Goal: Information Seeking & Learning: Learn about a topic

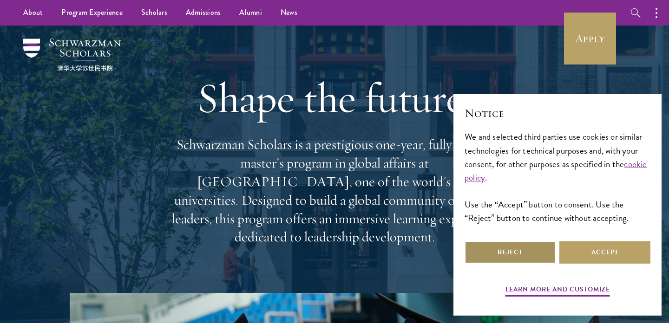
click at [532, 254] on button "Reject" at bounding box center [510, 253] width 91 height 22
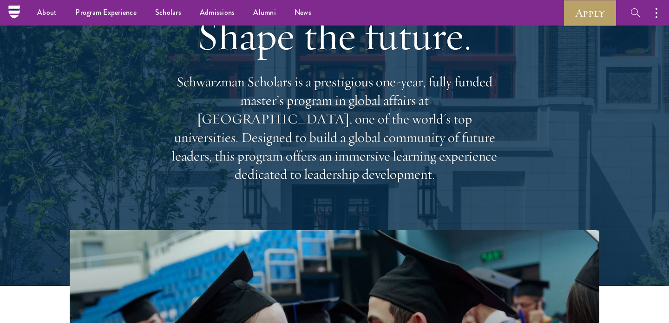
scroll to position [50, 0]
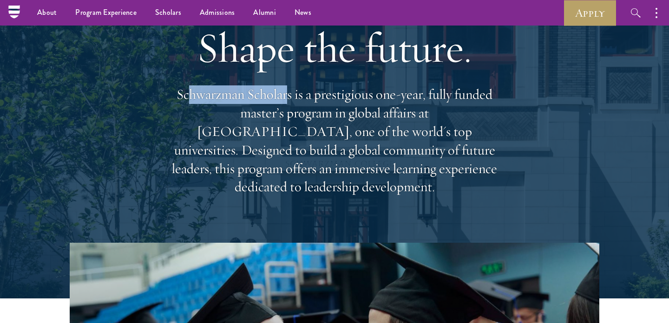
drag, startPoint x: 187, startPoint y: 93, endPoint x: 288, endPoint y: 96, distance: 100.9
click at [288, 96] on p "Schwarzman Scholars is a prestigious one-year, fully funded master’s program in…" at bounding box center [334, 141] width 335 height 111
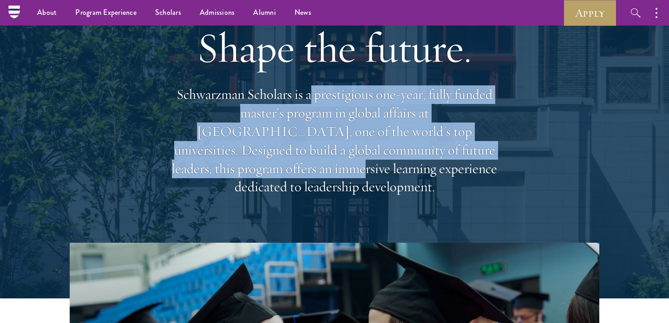
drag, startPoint x: 313, startPoint y: 97, endPoint x: 456, endPoint y: 156, distance: 155.2
click at [457, 156] on p "Schwarzman Scholars is a prestigious one-year, fully funded master’s program in…" at bounding box center [334, 141] width 335 height 111
click at [456, 156] on p "Schwarzman Scholars is a prestigious one-year, fully funded master’s program in…" at bounding box center [334, 141] width 335 height 111
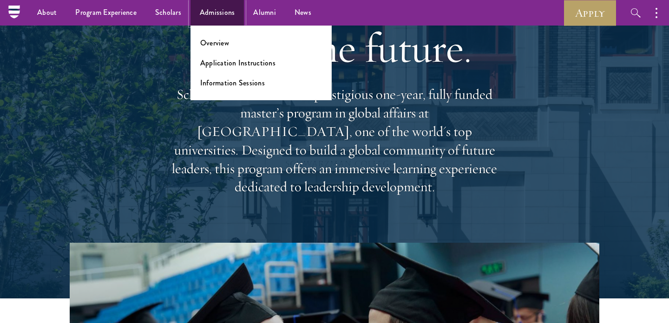
click at [206, 14] on link "Admissions" at bounding box center [218, 13] width 54 height 26
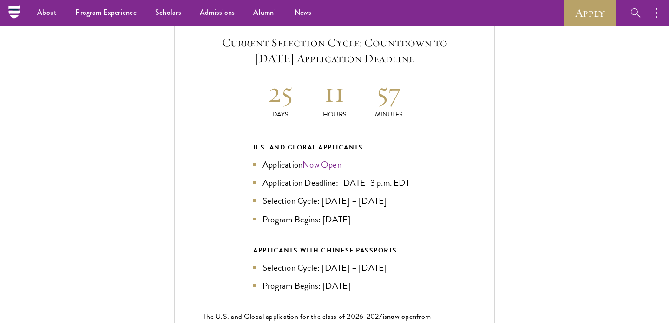
scroll to position [1958, 0]
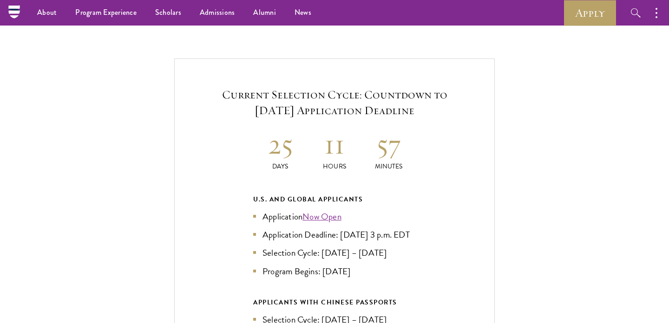
click at [119, 138] on div "Current Selection Cycle: Countdown to September 10, 2025 Application Deadline 2…" at bounding box center [334, 256] width 576 height 395
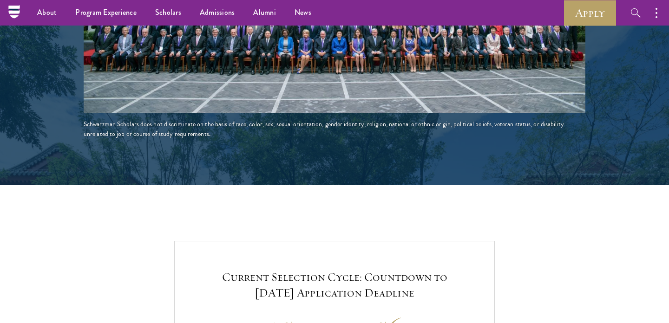
scroll to position [1774, 0]
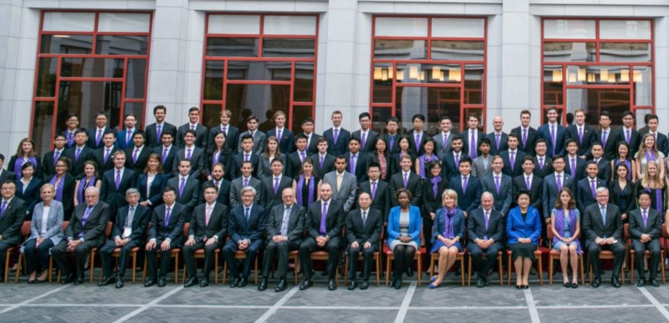
click at [189, 79] on img at bounding box center [335, 86] width 502 height 251
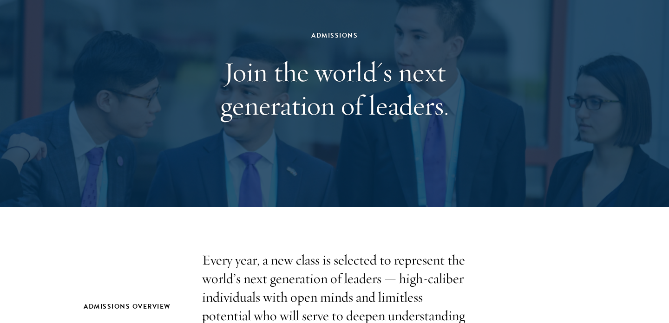
scroll to position [0, 0]
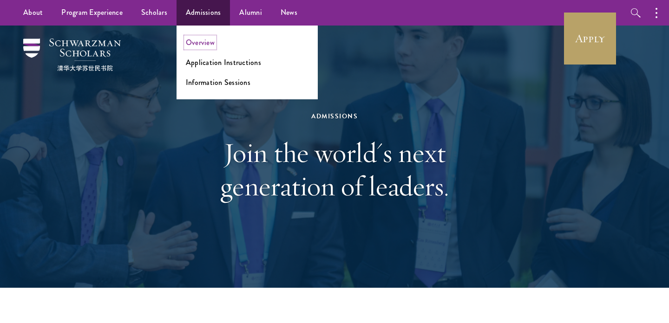
click at [206, 42] on link "Overview" at bounding box center [200, 42] width 29 height 11
click at [206, 45] on link "Overview" at bounding box center [200, 42] width 29 height 11
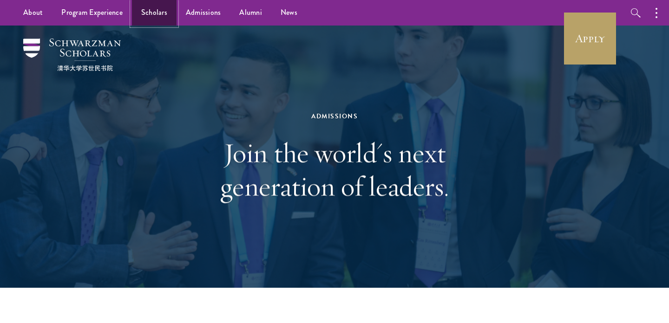
click at [154, 13] on link "Scholars" at bounding box center [154, 13] width 45 height 26
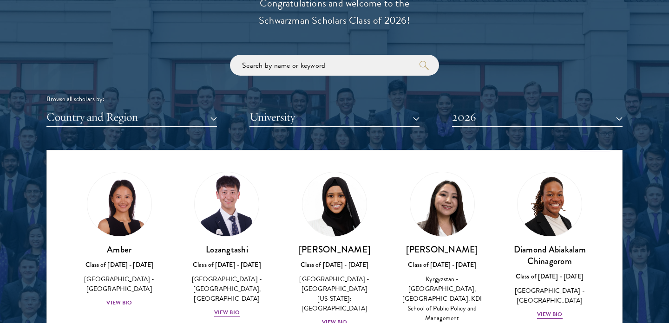
scroll to position [26, 0]
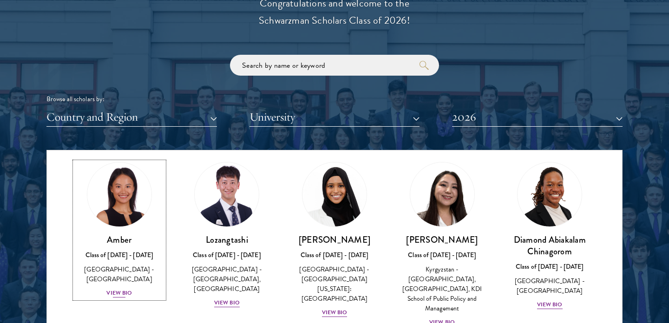
click at [120, 289] on div "View Bio" at bounding box center [119, 293] width 26 height 9
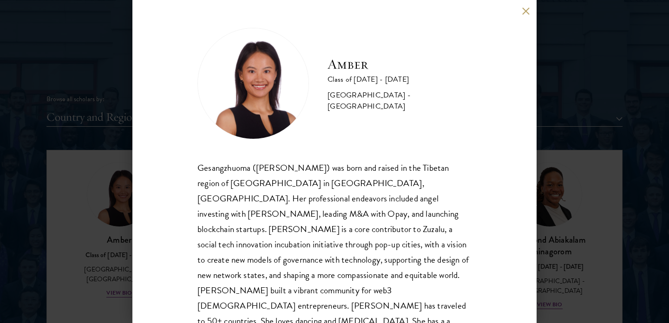
scroll to position [18, 0]
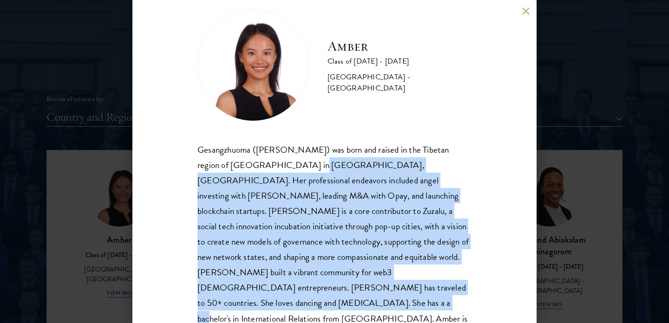
drag, startPoint x: 367, startPoint y: 290, endPoint x: 270, endPoint y: 166, distance: 157.6
click at [270, 166] on div "Gesangzhuoma ([PERSON_NAME]) was born and raised in the Tibetan region of [GEOG…" at bounding box center [335, 242] width 274 height 200
click at [523, 13] on button at bounding box center [526, 11] width 8 height 8
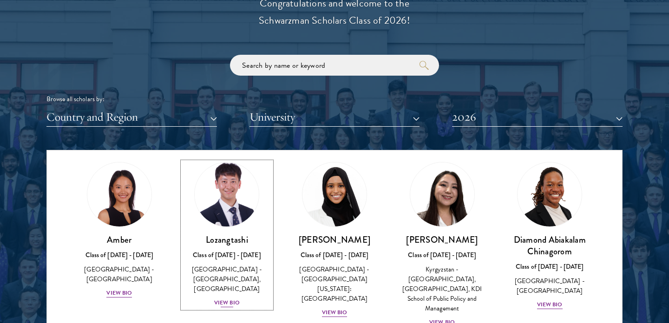
click at [233, 234] on h3 "Lozangtashi" at bounding box center [227, 240] width 89 height 12
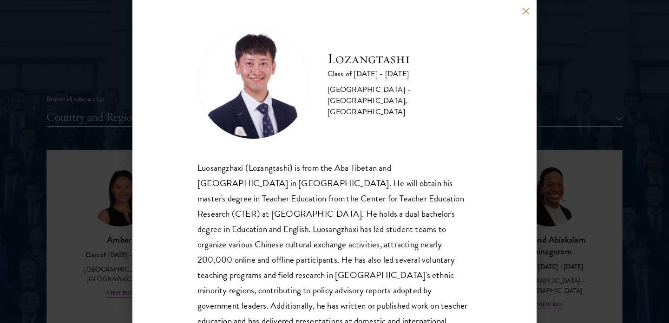
scroll to position [33, 0]
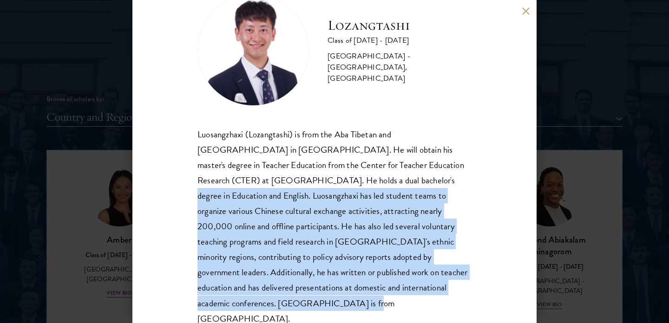
drag, startPoint x: 302, startPoint y: 179, endPoint x: 434, endPoint y: 291, distance: 172.8
click at [434, 291] on div "Luosangzhaxi (Lozangtashi) is from the Aba Tibetan and [GEOGRAPHIC_DATA] in [GE…" at bounding box center [335, 227] width 274 height 200
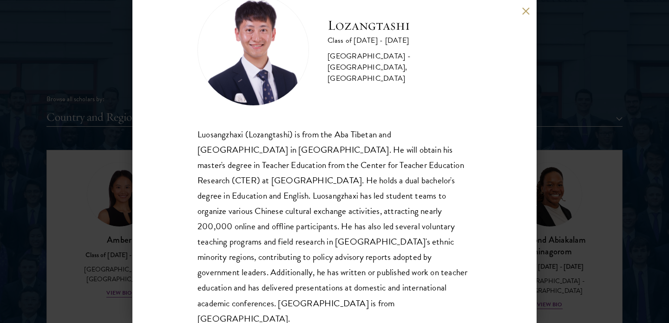
click at [509, 53] on div "Lozangtashi Class of [DATE] - [DATE] [GEOGRAPHIC_DATA] - [GEOGRAPHIC_DATA], [GE…" at bounding box center [334, 161] width 404 height 323
click at [525, 10] on button at bounding box center [526, 11] width 8 height 8
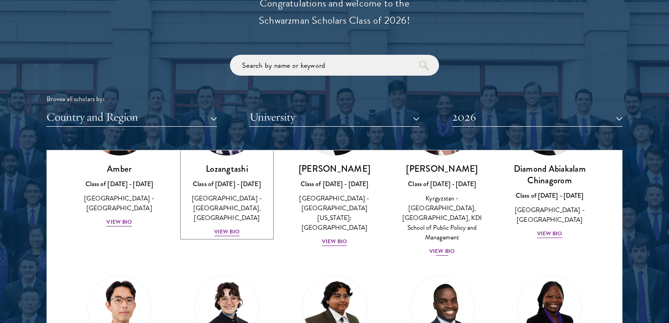
scroll to position [114, 0]
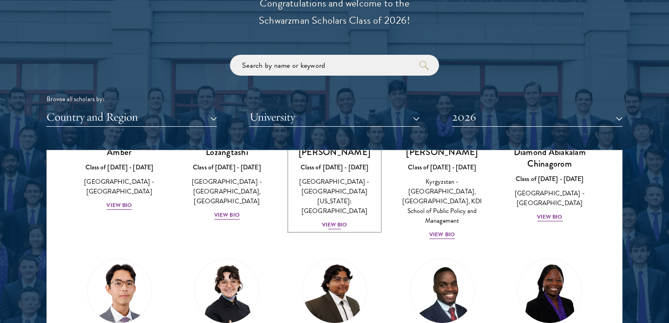
click at [332, 221] on div "View Bio" at bounding box center [335, 225] width 26 height 9
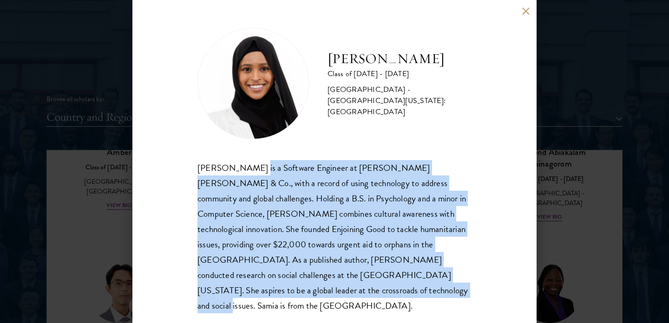
drag, startPoint x: 248, startPoint y: 164, endPoint x: 443, endPoint y: 290, distance: 232.3
click at [443, 290] on div "[PERSON_NAME] is a Software Engineer at [PERSON_NAME] [PERSON_NAME] & Co., with…" at bounding box center [335, 236] width 274 height 153
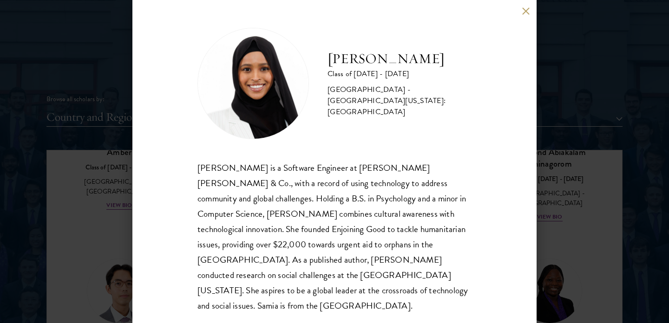
click at [505, 224] on div "[PERSON_NAME] Class of [DATE] - [DATE] [GEOGRAPHIC_DATA] - [GEOGRAPHIC_DATA][US…" at bounding box center [334, 161] width 404 height 323
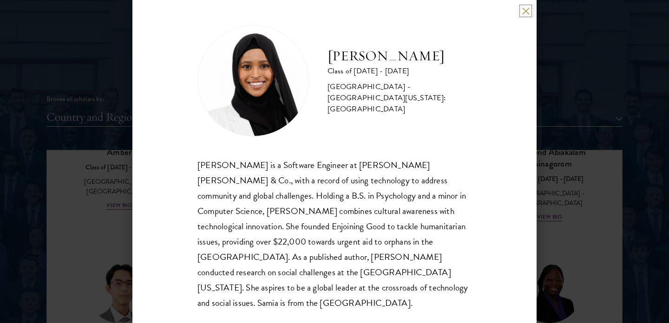
click at [525, 12] on button at bounding box center [526, 11] width 8 height 8
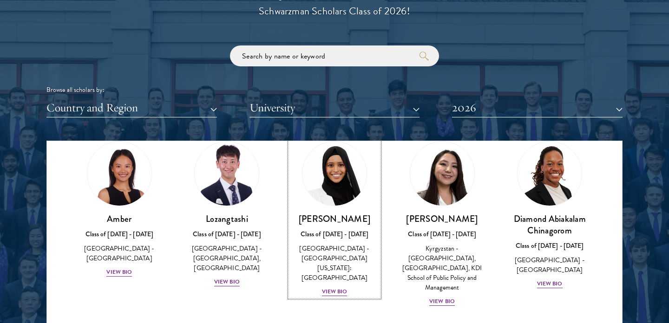
scroll to position [1089, 0]
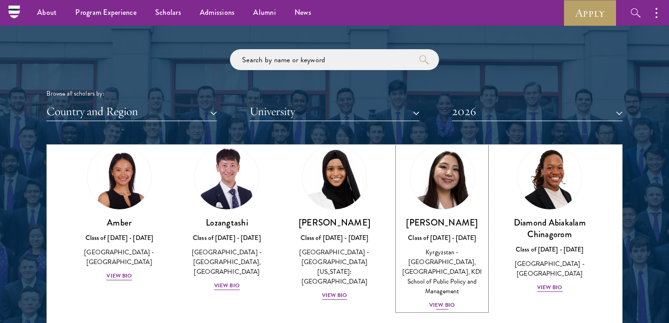
click at [446, 301] on div "View Bio" at bounding box center [442, 305] width 26 height 9
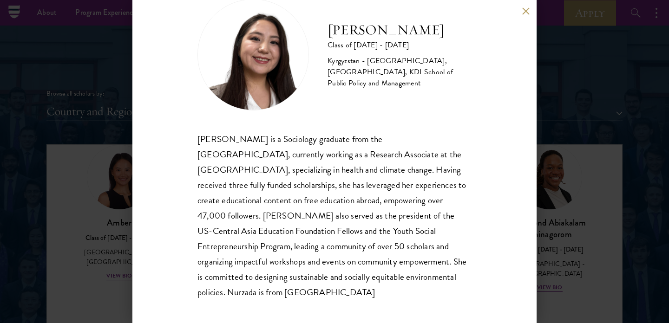
scroll to position [33, 0]
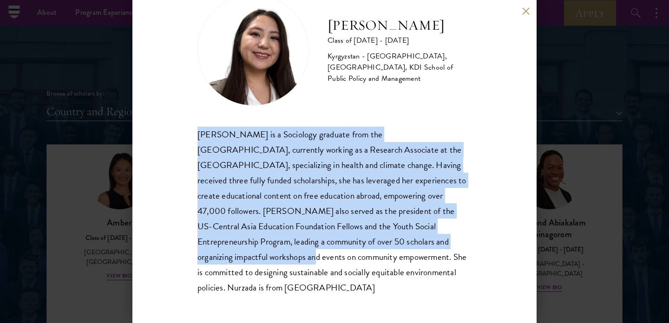
drag, startPoint x: 199, startPoint y: 130, endPoint x: 454, endPoint y: 243, distance: 278.6
click at [454, 242] on div "[PERSON_NAME] is a Sociology graduate from the [GEOGRAPHIC_DATA], currently wor…" at bounding box center [335, 211] width 274 height 169
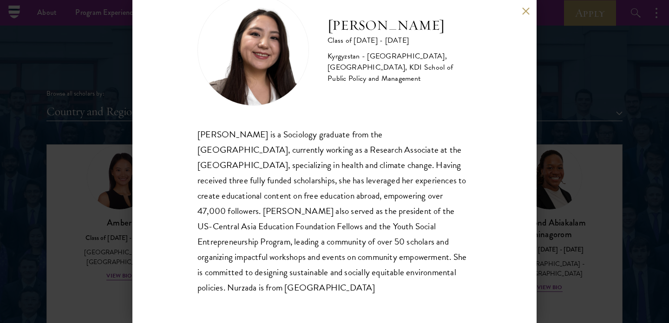
click at [474, 235] on div "Nurzada Abdivalieva Class of [DATE] - [DATE] [GEOGRAPHIC_DATA] - [GEOGRAPHIC_DA…" at bounding box center [334, 161] width 404 height 323
drag, startPoint x: 296, startPoint y: 194, endPoint x: 397, endPoint y: 288, distance: 137.7
click at [397, 288] on div "[PERSON_NAME] is a Sociology graduate from the [GEOGRAPHIC_DATA], currently wor…" at bounding box center [335, 211] width 274 height 169
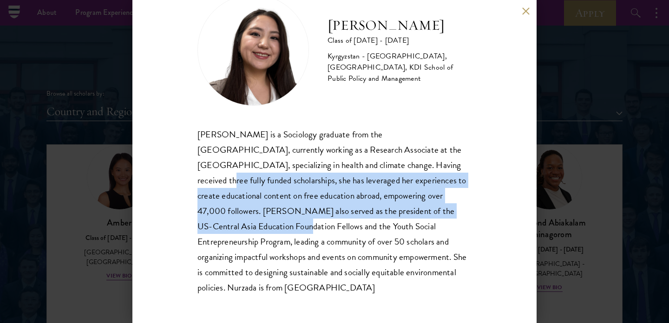
drag, startPoint x: 384, startPoint y: 167, endPoint x: 483, endPoint y: 211, distance: 107.8
click at [483, 211] on div "Nurzada Abdivalieva Class of [DATE] - [DATE] [GEOGRAPHIC_DATA] - [GEOGRAPHIC_DA…" at bounding box center [334, 161] width 404 height 323
click at [526, 12] on button at bounding box center [526, 11] width 8 height 8
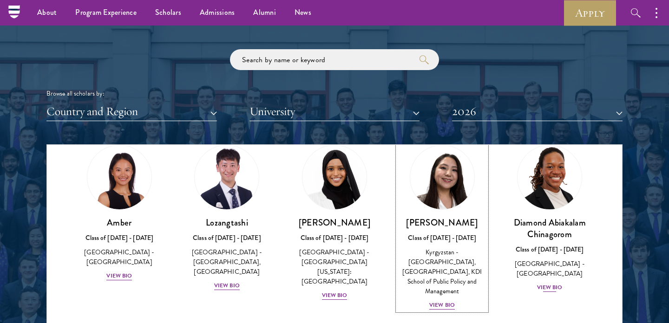
scroll to position [90, 0]
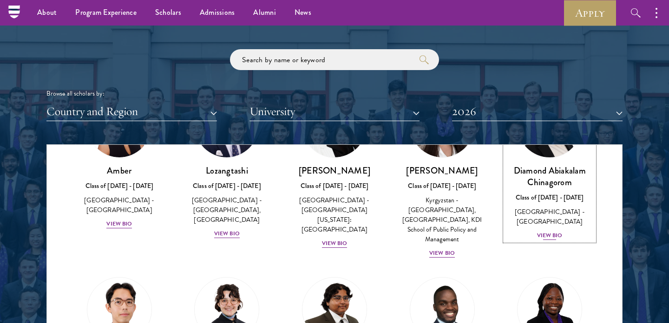
click at [546, 231] on div "View Bio" at bounding box center [550, 235] width 26 height 9
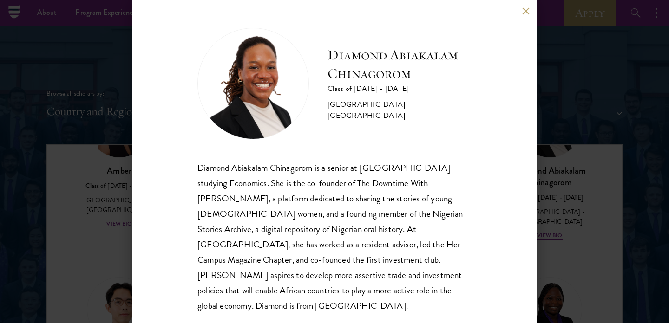
scroll to position [3, 0]
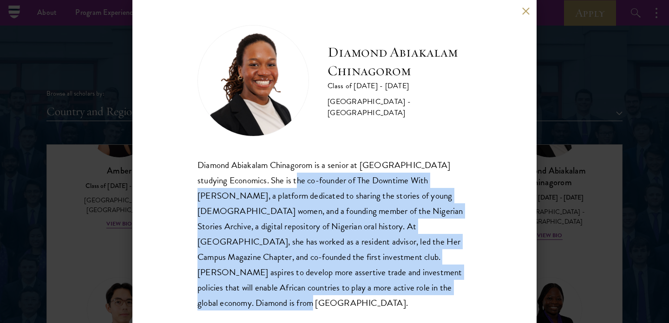
drag, startPoint x: 286, startPoint y: 182, endPoint x: 422, endPoint y: 295, distance: 176.9
click at [422, 295] on div "Diamond Abiakalam Chinagorom is a senior at [GEOGRAPHIC_DATA] studying Economic…" at bounding box center [335, 234] width 274 height 153
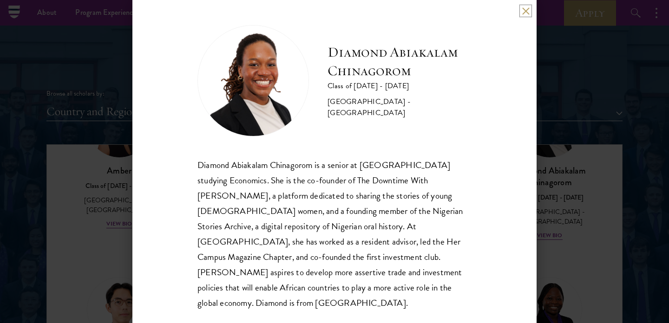
click at [527, 10] on button at bounding box center [526, 11] width 8 height 8
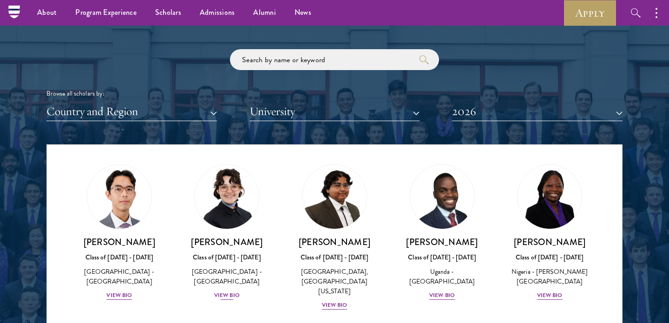
scroll to position [207, 0]
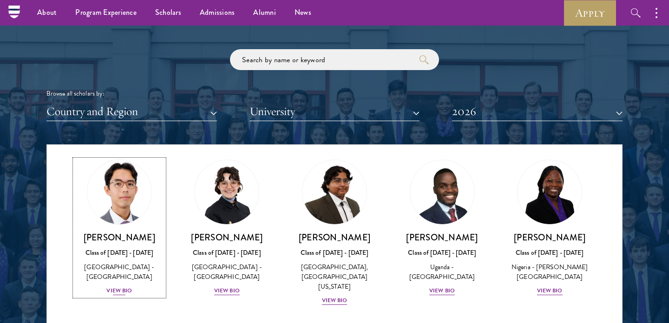
click at [130, 287] on div "View Bio" at bounding box center [119, 291] width 26 height 9
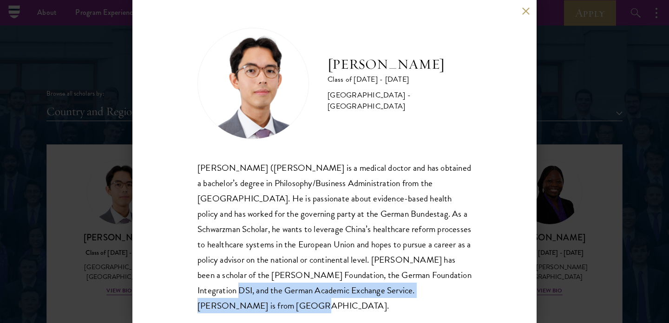
drag, startPoint x: 428, startPoint y: 290, endPoint x: 414, endPoint y: 266, distance: 28.4
click at [414, 266] on div "[PERSON_NAME] ([PERSON_NAME] is a medical doctor and has obtained a bachelor’s …" at bounding box center [335, 236] width 274 height 153
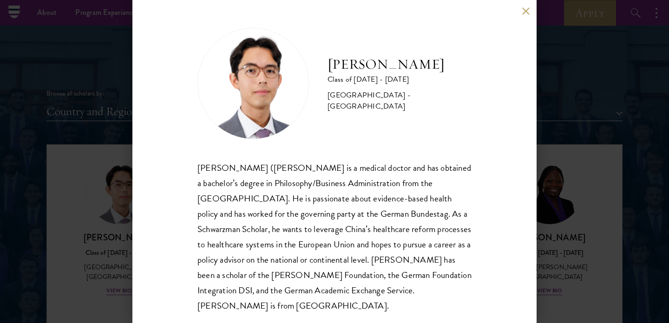
click at [412, 263] on div "[PERSON_NAME] ([PERSON_NAME] is a medical doctor and has obtained a bachelor’s …" at bounding box center [335, 236] width 274 height 153
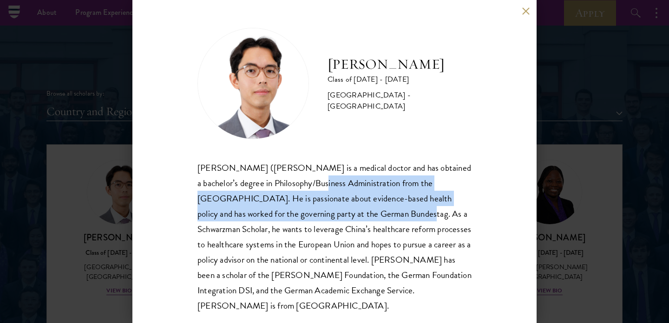
drag, startPoint x: 286, startPoint y: 184, endPoint x: 311, endPoint y: 211, distance: 37.5
click at [311, 211] on div "[PERSON_NAME] ([PERSON_NAME] is a medical doctor and has obtained a bachelor’s …" at bounding box center [335, 236] width 274 height 153
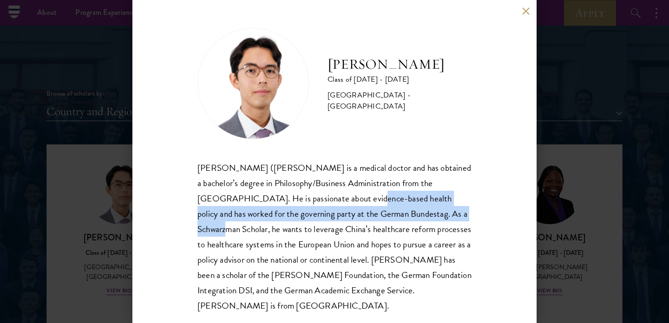
drag, startPoint x: 286, startPoint y: 197, endPoint x: 375, endPoint y: 217, distance: 91.0
click at [375, 217] on div "[PERSON_NAME] ([PERSON_NAME] is a medical doctor and has obtained a bachelor’s …" at bounding box center [335, 236] width 274 height 153
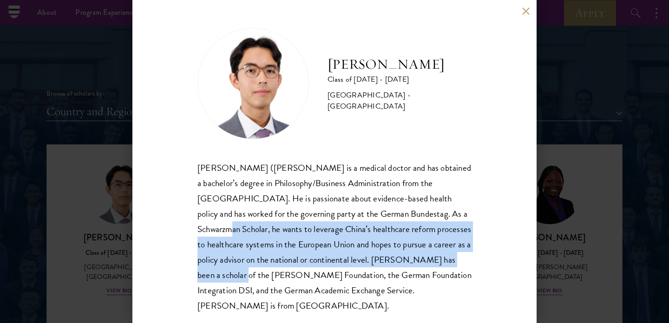
drag, startPoint x: 379, startPoint y: 216, endPoint x: 425, endPoint y: 258, distance: 62.8
click at [425, 258] on div "[PERSON_NAME] ([PERSON_NAME] is a medical doctor and has obtained a bachelor’s …" at bounding box center [335, 236] width 274 height 153
click at [524, 10] on button at bounding box center [526, 11] width 8 height 8
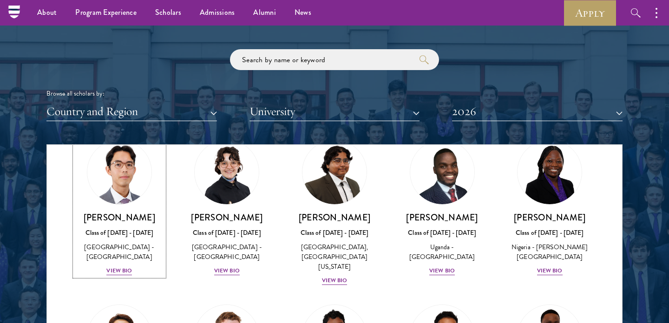
scroll to position [231, 0]
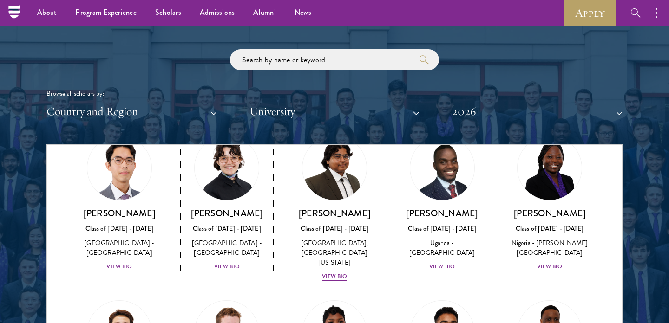
click at [238, 263] on div "View Bio" at bounding box center [227, 267] width 26 height 9
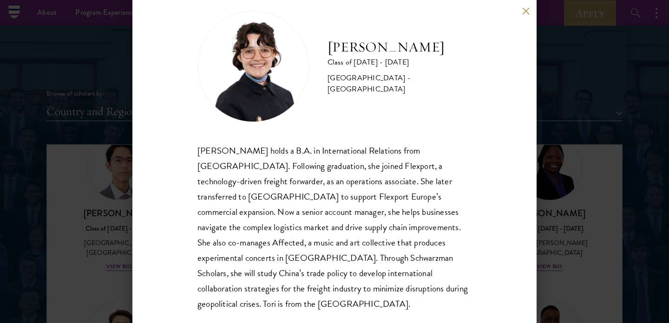
scroll to position [18, 0]
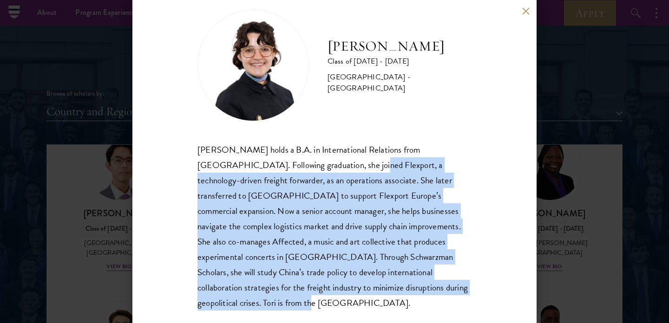
drag, startPoint x: 324, startPoint y: 165, endPoint x: 467, endPoint y: 293, distance: 191.5
click at [467, 293] on div "[PERSON_NAME] holds a B.A. in International Relations from [GEOGRAPHIC_DATA]. F…" at bounding box center [335, 226] width 274 height 169
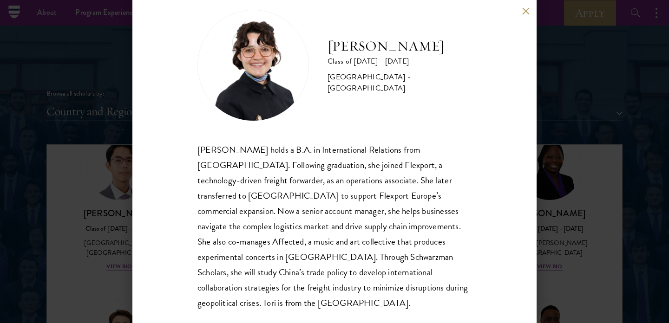
click at [481, 290] on div "[PERSON_NAME] Class of [DATE] - [DATE] [GEOGRAPHIC_DATA] - [GEOGRAPHIC_DATA] [P…" at bounding box center [334, 161] width 404 height 323
click at [495, 247] on div "[PERSON_NAME] Class of [DATE] - [DATE] [GEOGRAPHIC_DATA] - [GEOGRAPHIC_DATA] [P…" at bounding box center [334, 161] width 404 height 323
click at [496, 207] on div "[PERSON_NAME] Class of [DATE] - [DATE] [GEOGRAPHIC_DATA] - [GEOGRAPHIC_DATA] [P…" at bounding box center [334, 161] width 404 height 323
click at [497, 180] on div "[PERSON_NAME] Class of [DATE] - [DATE] [GEOGRAPHIC_DATA] - [GEOGRAPHIC_DATA] [P…" at bounding box center [334, 161] width 404 height 323
click at [524, 15] on div "[PERSON_NAME] Class of [DATE] - [DATE] [GEOGRAPHIC_DATA] - [GEOGRAPHIC_DATA] [P…" at bounding box center [334, 161] width 404 height 323
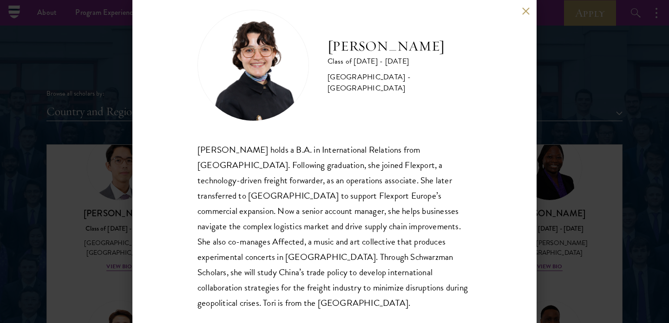
click at [525, 3] on div "[PERSON_NAME] Class of [DATE] - [DATE] [GEOGRAPHIC_DATA] - [GEOGRAPHIC_DATA] [P…" at bounding box center [334, 161] width 404 height 323
click at [525, 12] on button at bounding box center [526, 11] width 8 height 8
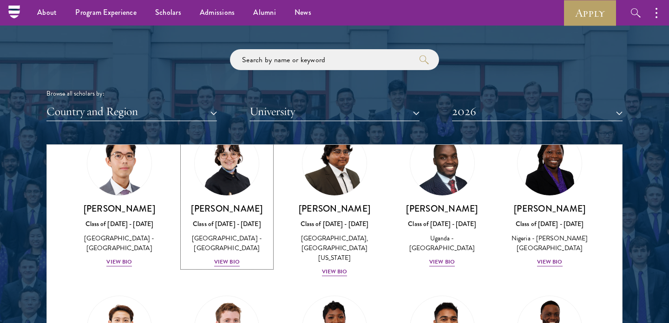
scroll to position [237, 0]
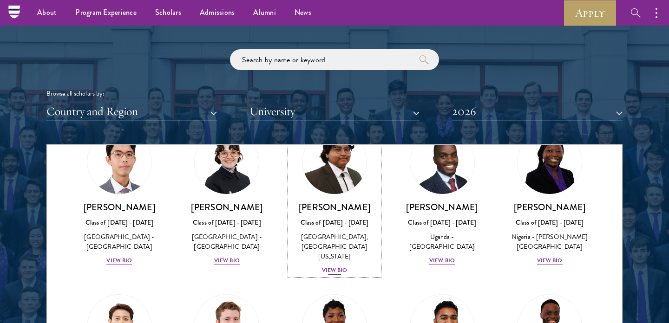
click at [342, 266] on div "View Bio" at bounding box center [335, 270] width 26 height 9
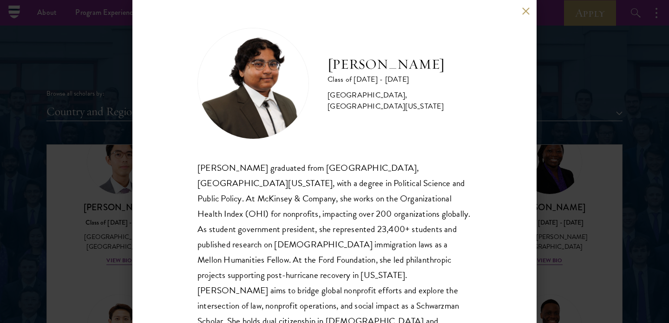
scroll to position [18, 0]
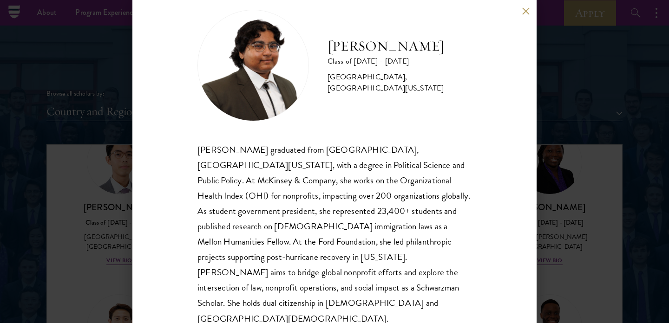
click at [522, 12] on button at bounding box center [526, 11] width 8 height 8
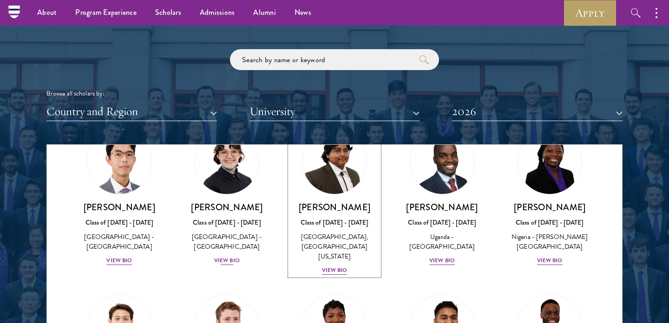
scroll to position [212, 0]
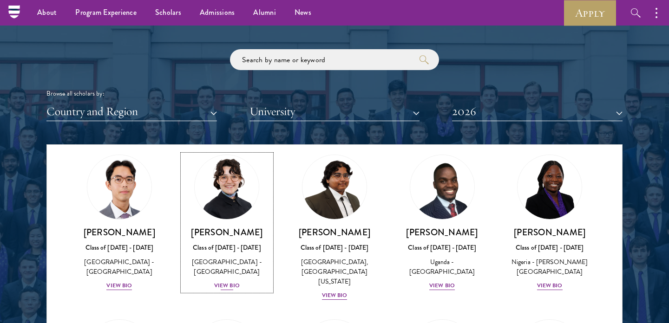
click at [228, 267] on div "[PERSON_NAME] Class of [DATE] - [DATE] [GEOGRAPHIC_DATA] - [GEOGRAPHIC_DATA] Vi…" at bounding box center [227, 259] width 89 height 65
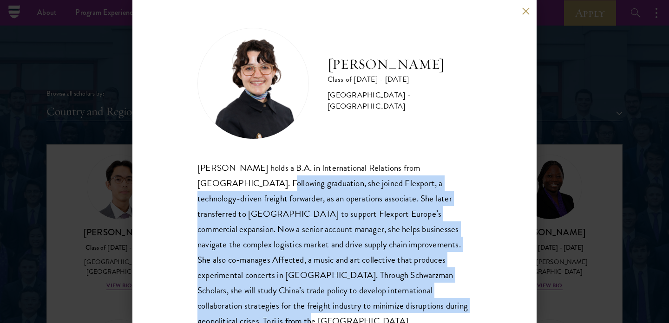
drag, startPoint x: 228, startPoint y: 182, endPoint x: 469, endPoint y: 304, distance: 270.0
click at [469, 304] on div "[PERSON_NAME] holds a B.A. in International Relations from [GEOGRAPHIC_DATA]. F…" at bounding box center [335, 244] width 274 height 169
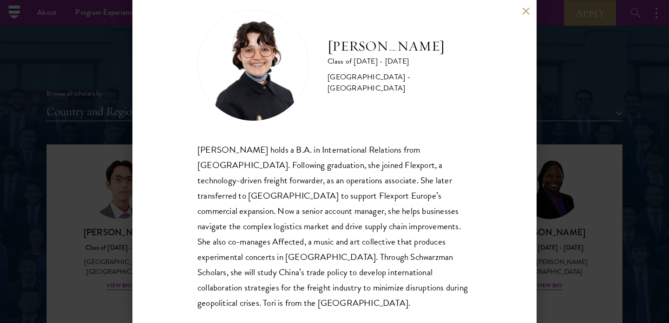
click at [469, 293] on div "[PERSON_NAME] holds a B.A. in International Relations from [GEOGRAPHIC_DATA]. F…" at bounding box center [335, 226] width 274 height 169
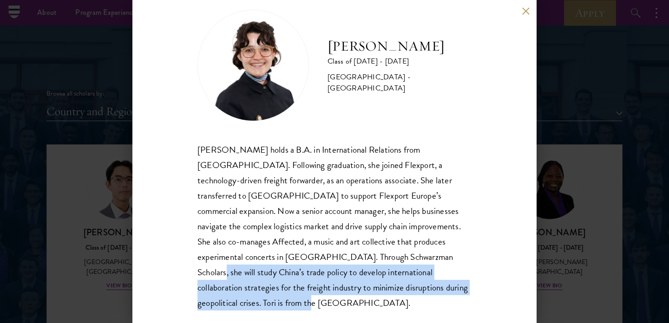
drag, startPoint x: 457, startPoint y: 296, endPoint x: 355, endPoint y: 252, distance: 110.7
click at [355, 252] on div "[PERSON_NAME] Class of [DATE] - [DATE] [GEOGRAPHIC_DATA] - [GEOGRAPHIC_DATA] [P…" at bounding box center [334, 161] width 404 height 323
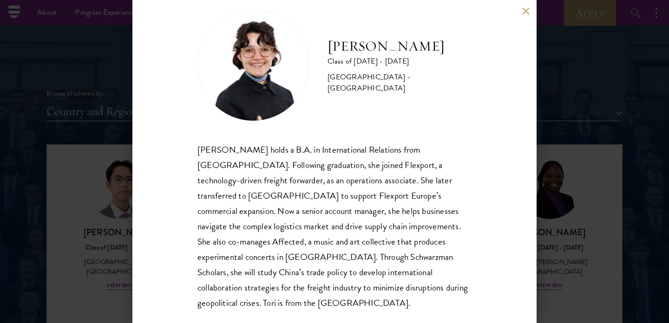
click at [472, 217] on div "[PERSON_NAME] Class of [DATE] - [DATE] [GEOGRAPHIC_DATA] - [GEOGRAPHIC_DATA] [P…" at bounding box center [334, 161] width 404 height 323
click at [499, 156] on div "[PERSON_NAME] Class of [DATE] - [DATE] [GEOGRAPHIC_DATA] - [GEOGRAPHIC_DATA] [P…" at bounding box center [334, 161] width 404 height 323
click at [501, 143] on div "[PERSON_NAME] Class of [DATE] - [DATE] [GEOGRAPHIC_DATA] - [GEOGRAPHIC_DATA] [P…" at bounding box center [334, 161] width 404 height 323
click at [505, 99] on div "[PERSON_NAME] Class of [DATE] - [DATE] [GEOGRAPHIC_DATA] - [GEOGRAPHIC_DATA] [P…" at bounding box center [334, 161] width 404 height 323
click at [525, 12] on button at bounding box center [526, 11] width 8 height 8
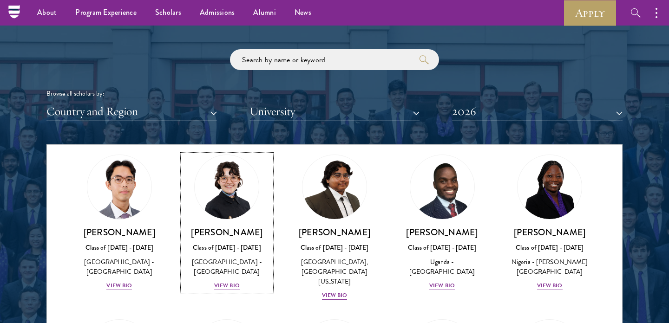
scroll to position [244, 0]
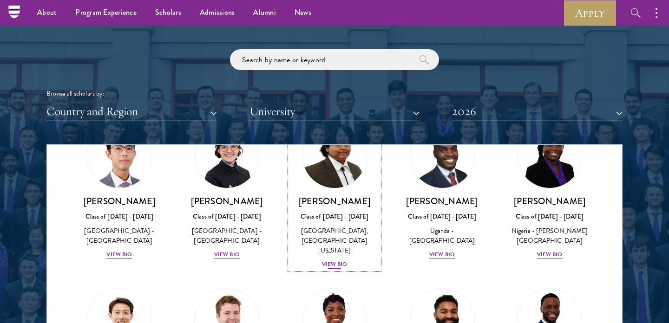
click at [339, 260] on div "View Bio" at bounding box center [335, 264] width 26 height 9
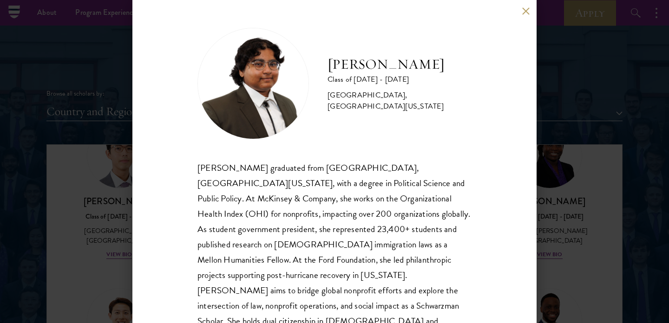
scroll to position [18, 0]
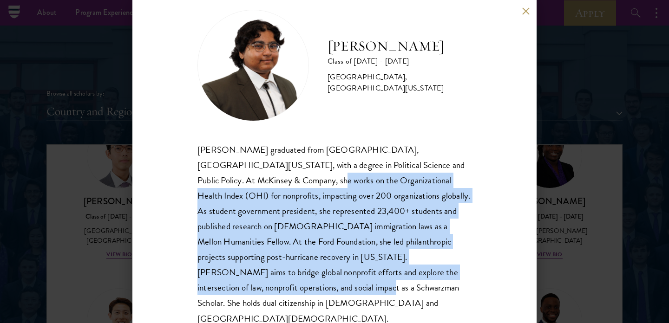
drag, startPoint x: 222, startPoint y: 180, endPoint x: 429, endPoint y: 271, distance: 226.8
click at [429, 271] on div "[PERSON_NAME] graduated from [GEOGRAPHIC_DATA], [GEOGRAPHIC_DATA][US_STATE], wi…" at bounding box center [335, 234] width 274 height 184
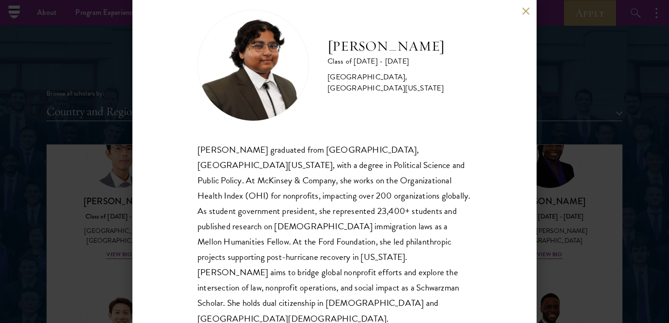
click at [464, 280] on div "[PERSON_NAME] graduated from [GEOGRAPHIC_DATA], [GEOGRAPHIC_DATA][US_STATE], wi…" at bounding box center [335, 234] width 274 height 184
click at [493, 187] on div "[PERSON_NAME] Class of [DATE] - [DATE] [GEOGRAPHIC_DATA] - [GEOGRAPHIC_DATA], […" at bounding box center [334, 161] width 404 height 323
click at [499, 148] on div "[PERSON_NAME] Class of [DATE] - [DATE] [GEOGRAPHIC_DATA] - [GEOGRAPHIC_DATA], […" at bounding box center [334, 161] width 404 height 323
click at [504, 112] on div "[PERSON_NAME] Class of [DATE] - [DATE] [GEOGRAPHIC_DATA] - [GEOGRAPHIC_DATA], […" at bounding box center [334, 161] width 404 height 323
click at [514, 96] on div "[PERSON_NAME] Class of [DATE] - [DATE] [GEOGRAPHIC_DATA] - [GEOGRAPHIC_DATA], […" at bounding box center [334, 161] width 404 height 323
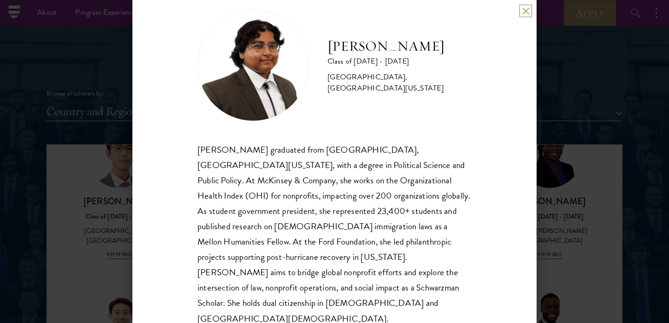
click at [526, 8] on button at bounding box center [526, 11] width 8 height 8
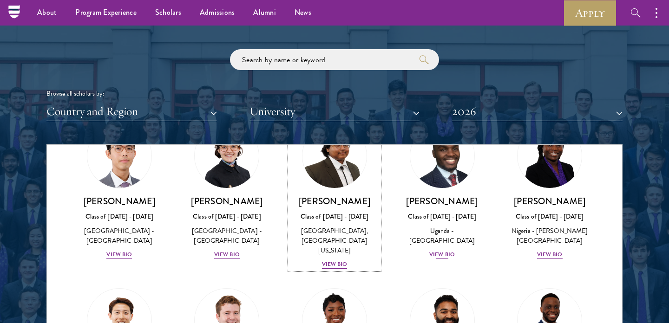
scroll to position [212, 0]
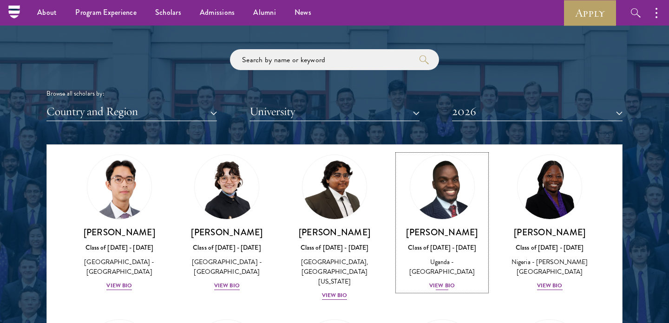
click at [448, 287] on div "View Bio" at bounding box center [442, 286] width 26 height 9
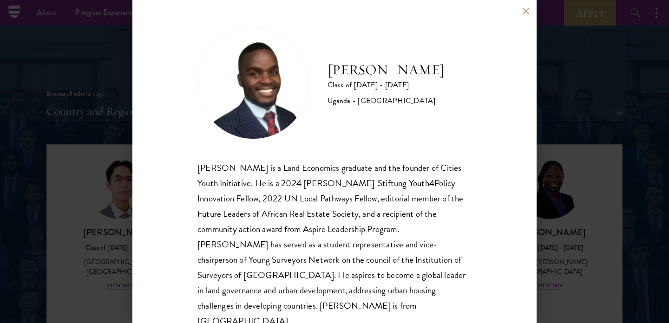
scroll to position [18, 0]
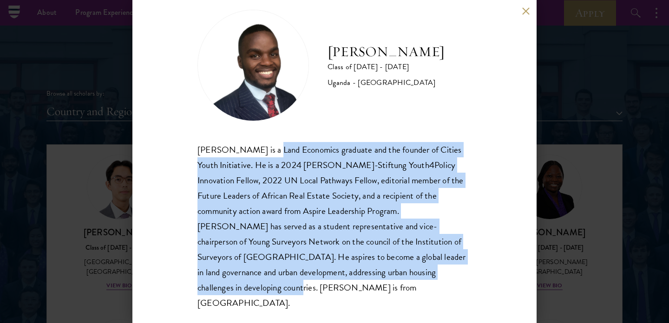
drag, startPoint x: 280, startPoint y: 152, endPoint x: 417, endPoint y: 276, distance: 184.2
click at [417, 276] on div "[PERSON_NAME] is a Land Economics graduate and the founder of Cities Youth Init…" at bounding box center [335, 226] width 274 height 169
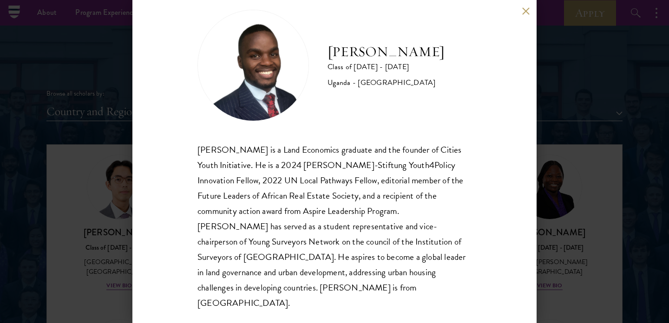
click at [481, 255] on div "[PERSON_NAME] Class of [DATE] - [DATE] [GEOGRAPHIC_DATA] - [GEOGRAPHIC_DATA] [G…" at bounding box center [334, 161] width 404 height 323
click at [525, 13] on button at bounding box center [526, 11] width 8 height 8
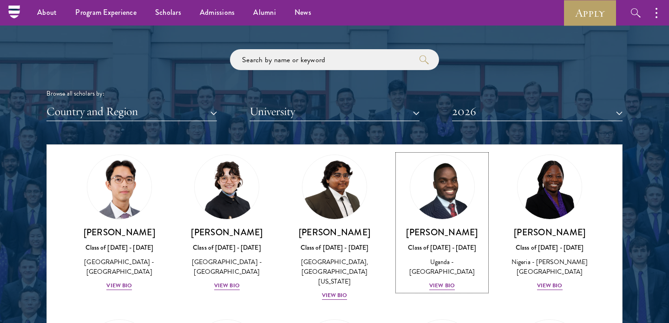
scroll to position [268, 0]
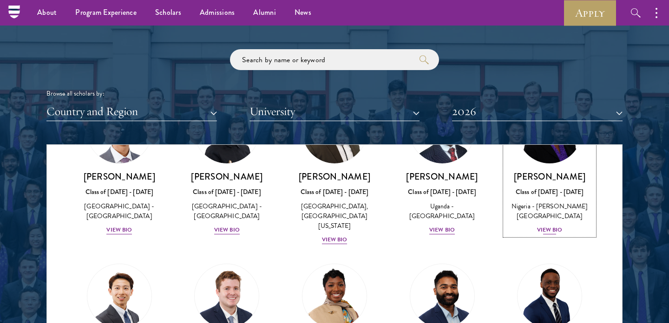
click at [553, 226] on div "View Bio" at bounding box center [550, 230] width 26 height 9
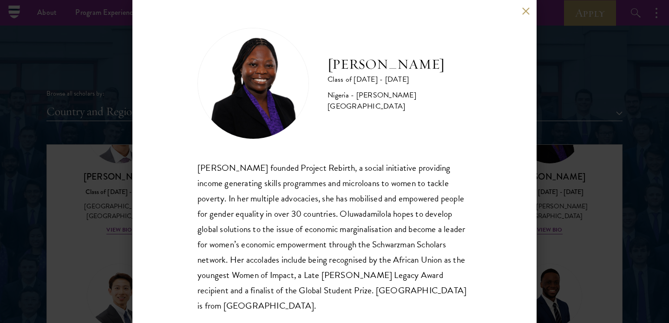
scroll to position [3, 0]
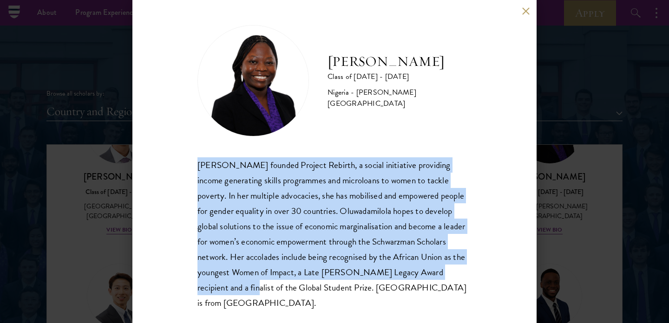
drag, startPoint x: 308, startPoint y: 156, endPoint x: 470, endPoint y: 267, distance: 196.6
click at [471, 267] on div "[PERSON_NAME] Class of [DATE] - [DATE] [GEOGRAPHIC_DATA] - [PERSON_NAME][GEOGRA…" at bounding box center [335, 168] width 274 height 286
click at [470, 267] on div "[PERSON_NAME] founded Project Rebirth, a social initiative providing income gen…" at bounding box center [335, 234] width 274 height 153
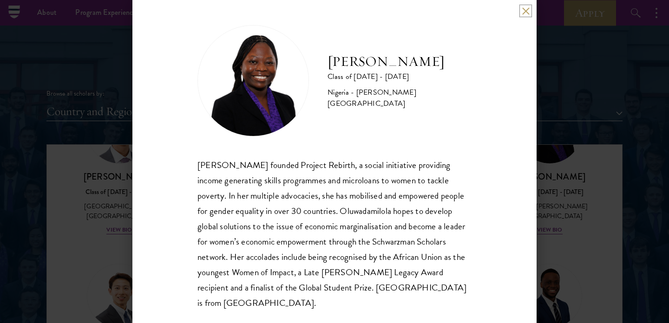
click at [526, 9] on button at bounding box center [526, 11] width 8 height 8
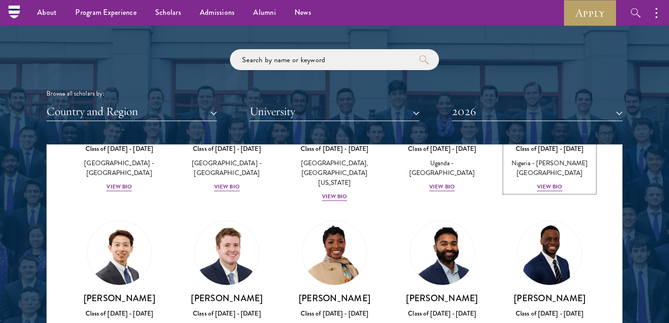
scroll to position [312, 0]
click at [269, 66] on input "search" at bounding box center [334, 59] width 209 height 21
click at [272, 58] on input "search" at bounding box center [334, 59] width 209 height 21
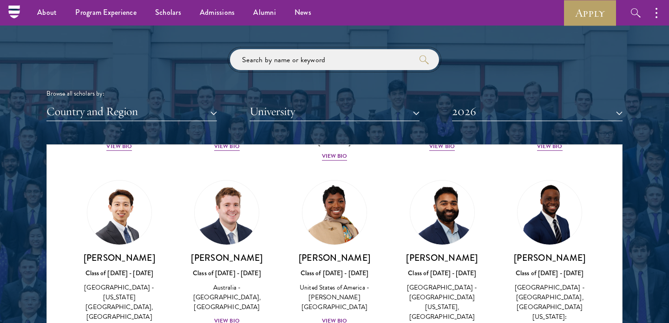
scroll to position [364, 0]
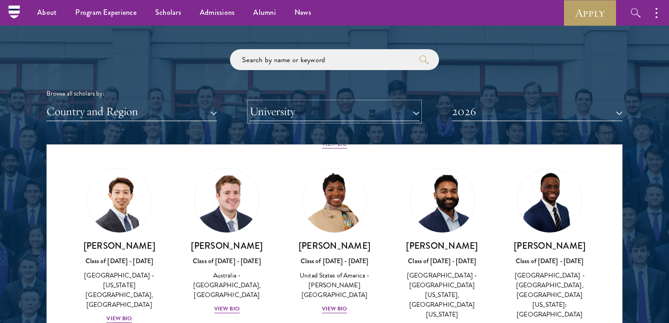
click at [324, 115] on button "University" at bounding box center [335, 111] width 171 height 19
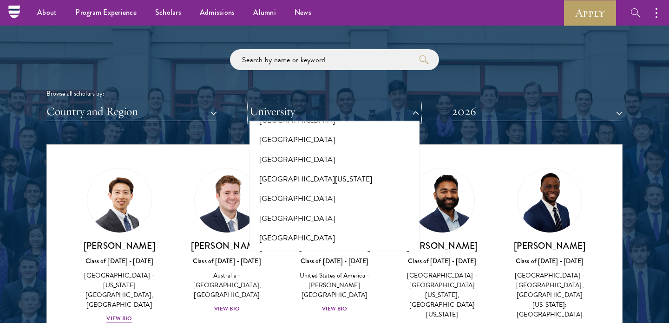
scroll to position [8322, 0]
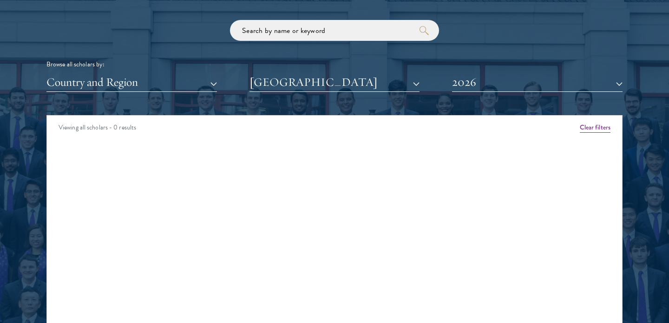
scroll to position [1089, 0]
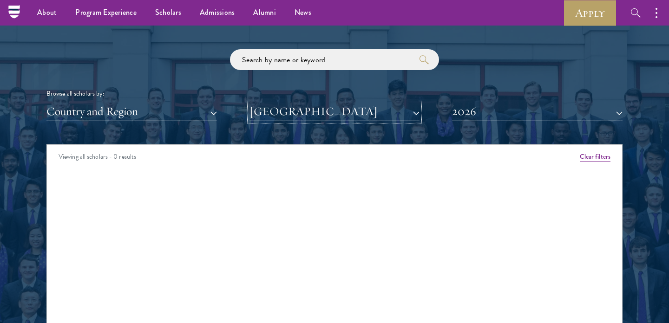
click at [278, 117] on button "[GEOGRAPHIC_DATA]" at bounding box center [335, 111] width 171 height 19
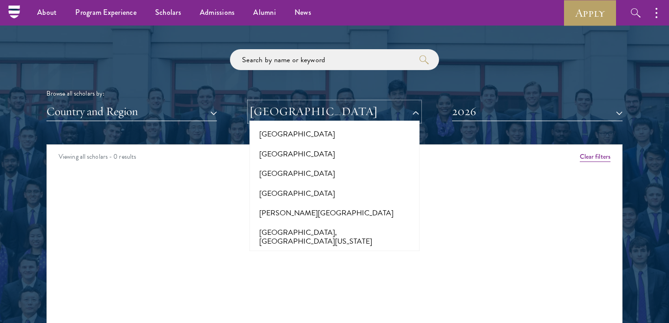
scroll to position [0, 0]
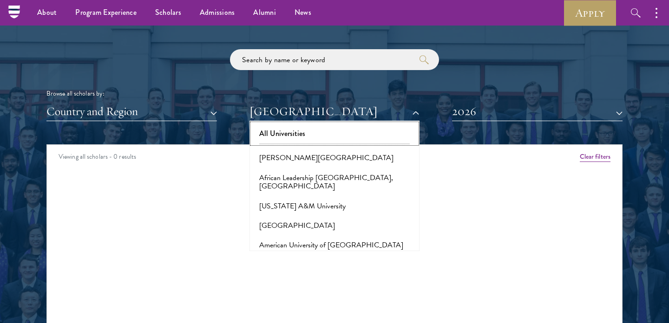
click at [304, 133] on button "All Universities" at bounding box center [334, 134] width 165 height 20
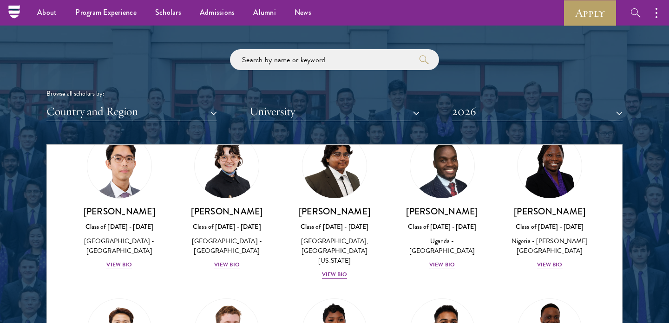
scroll to position [236, 0]
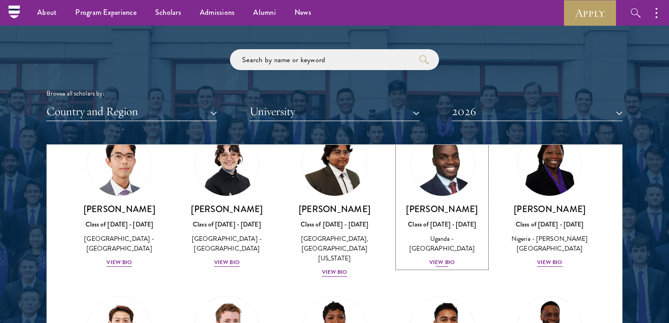
click at [433, 264] on div "View Bio" at bounding box center [442, 262] width 26 height 9
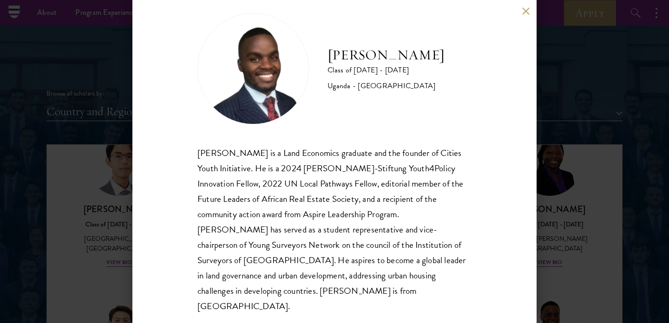
scroll to position [16, 0]
click at [541, 200] on div "[PERSON_NAME] Class of [DATE] - [DATE] [GEOGRAPHIC_DATA] - [GEOGRAPHIC_DATA] [G…" at bounding box center [334, 161] width 669 height 323
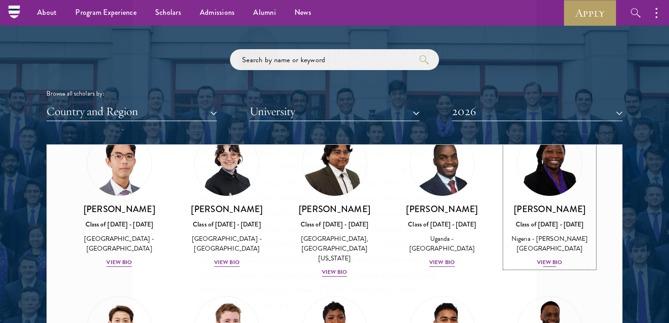
scroll to position [1189, 0]
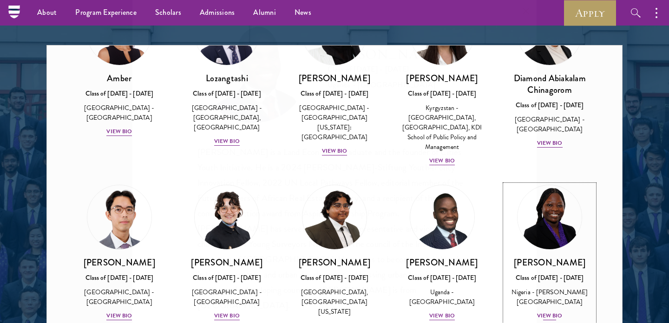
click at [569, 203] on img at bounding box center [549, 217] width 71 height 71
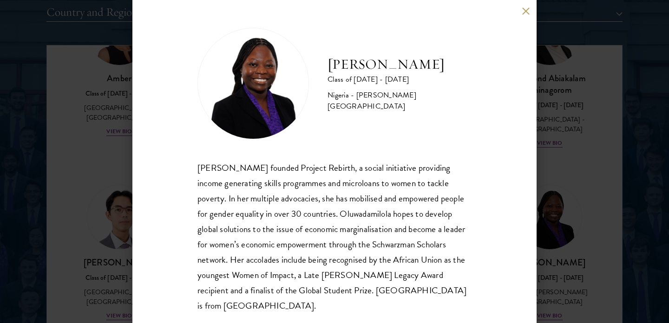
click at [572, 224] on div "[PERSON_NAME] Class of [DATE] - [DATE] [GEOGRAPHIC_DATA] - [PERSON_NAME][GEOGRA…" at bounding box center [334, 161] width 669 height 323
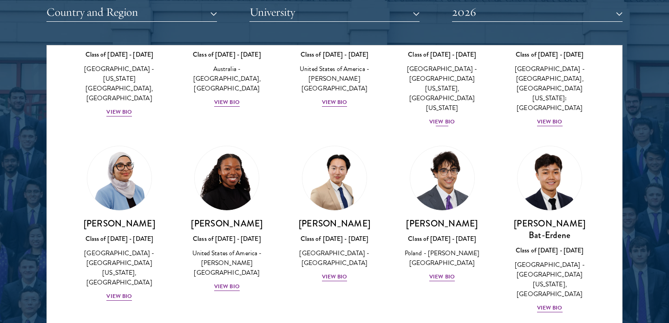
scroll to position [472, 0]
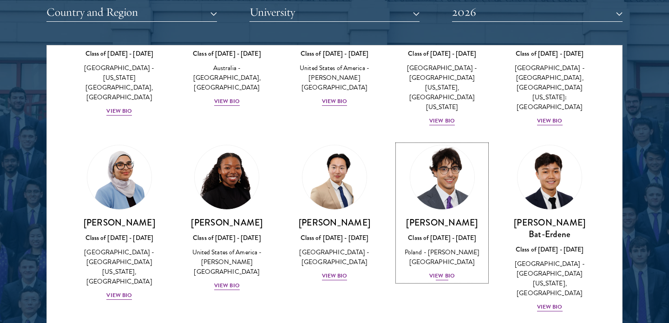
click at [441, 272] on div "View Bio" at bounding box center [442, 276] width 26 height 9
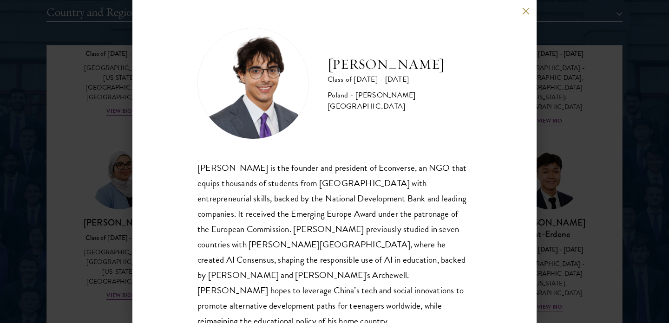
click at [579, 97] on div "[PERSON_NAME] Class of [DATE] - [DATE] [GEOGRAPHIC_DATA] - [PERSON_NAME][GEOGRA…" at bounding box center [334, 161] width 669 height 323
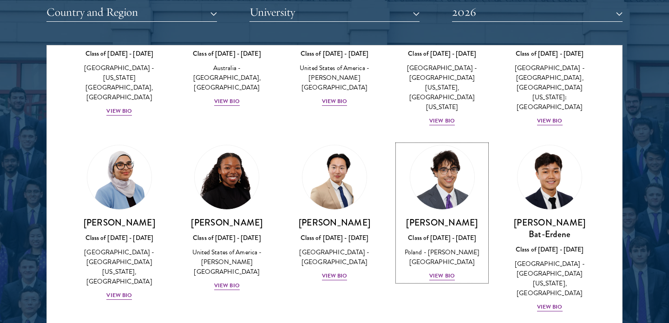
scroll to position [478, 0]
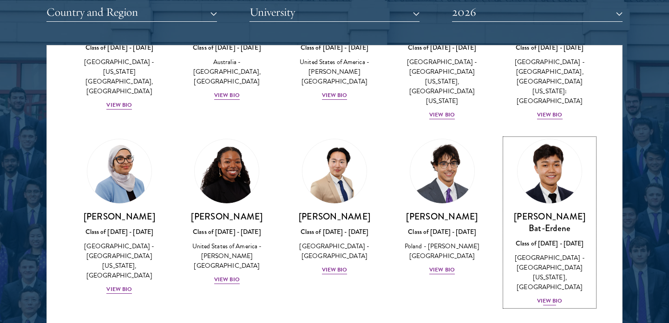
click at [554, 297] on div "View Bio" at bounding box center [550, 301] width 26 height 9
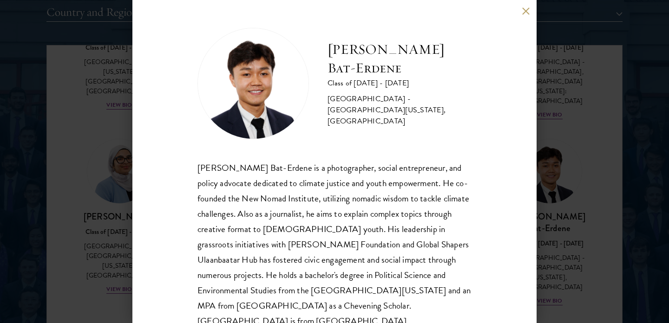
click at [56, 207] on div "[PERSON_NAME] Bat-Erdene Class of [DATE] - [DATE] [GEOGRAPHIC_DATA] - [GEOGRAPH…" at bounding box center [334, 161] width 669 height 323
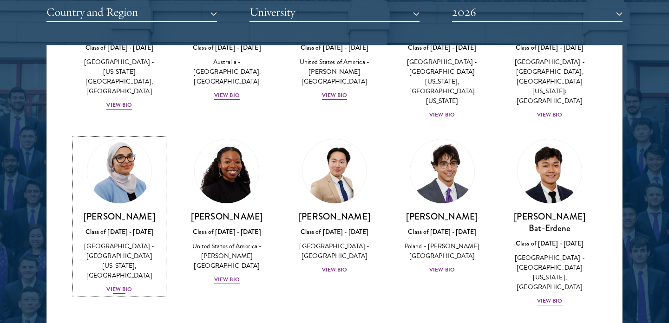
click at [118, 285] on div "View Bio" at bounding box center [119, 289] width 26 height 9
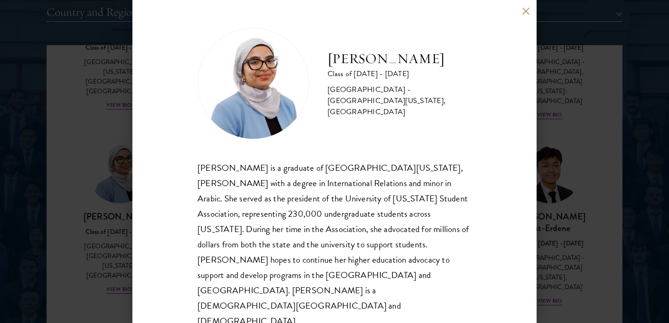
scroll to position [1211, 0]
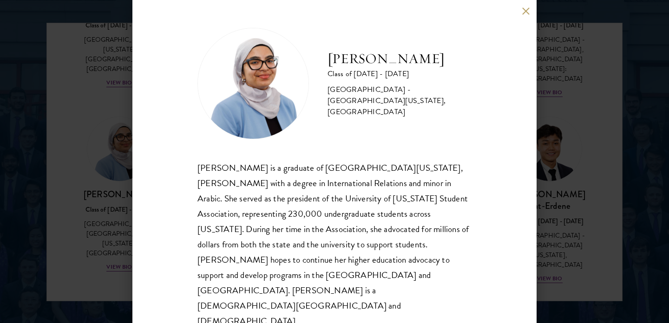
click at [8, 160] on div "[PERSON_NAME] Class of [DATE] - [DATE] [GEOGRAPHIC_DATA] - [GEOGRAPHIC_DATA][US…" at bounding box center [334, 161] width 669 height 323
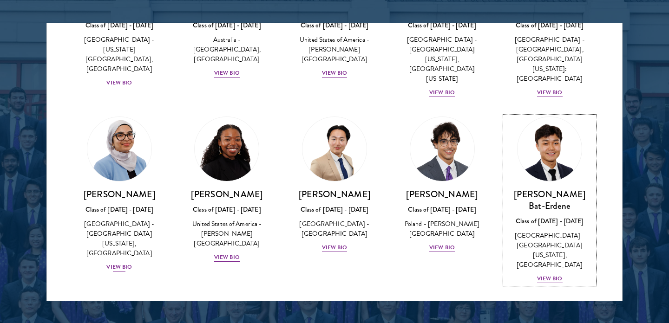
scroll to position [483, 0]
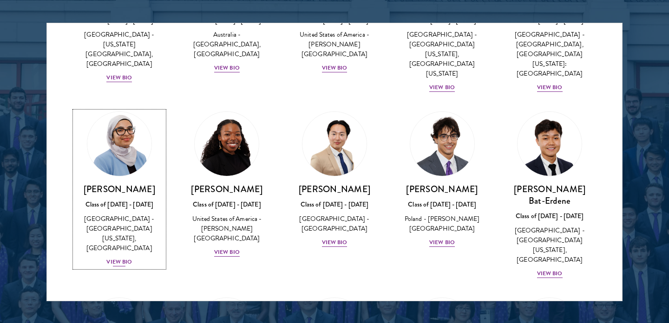
click at [128, 258] on div "View Bio" at bounding box center [119, 262] width 26 height 9
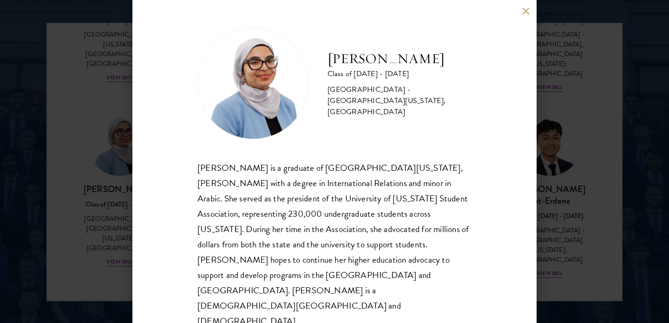
click at [519, 14] on div "[PERSON_NAME] Class of [DATE] - [DATE] [GEOGRAPHIC_DATA] - [GEOGRAPHIC_DATA][US…" at bounding box center [334, 161] width 404 height 323
click at [525, 15] on button at bounding box center [526, 11] width 8 height 8
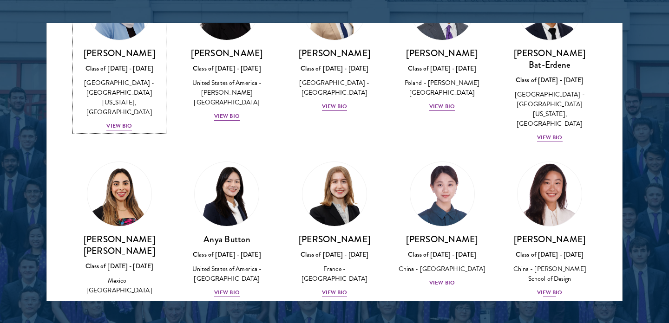
scroll to position [627, 0]
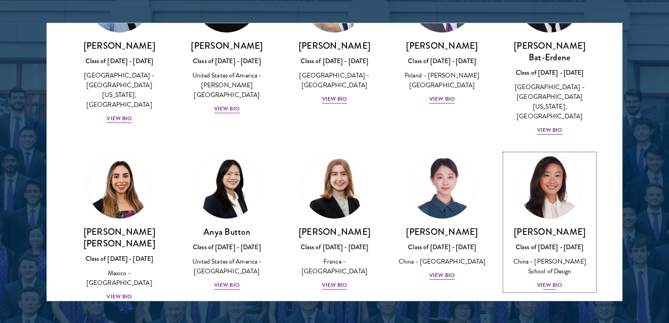
click at [546, 281] on div "View Bio" at bounding box center [550, 285] width 26 height 9
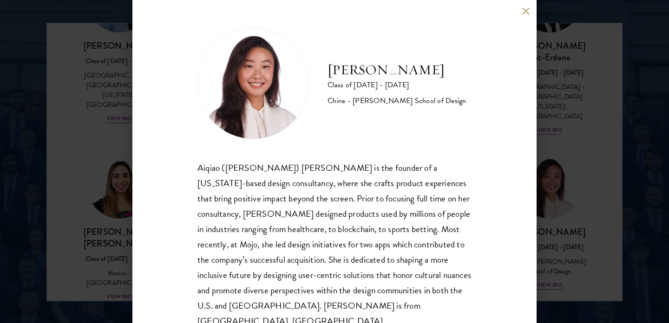
scroll to position [18, 0]
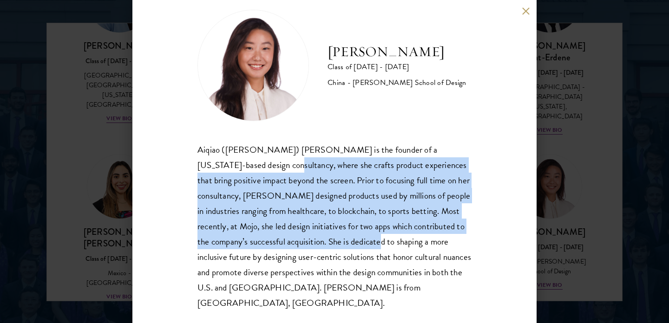
drag, startPoint x: 271, startPoint y: 170, endPoint x: 374, endPoint y: 241, distance: 124.5
click at [374, 241] on div "Aiqiao ([PERSON_NAME]) [PERSON_NAME] is the founder of a [US_STATE]-based desig…" at bounding box center [335, 226] width 274 height 169
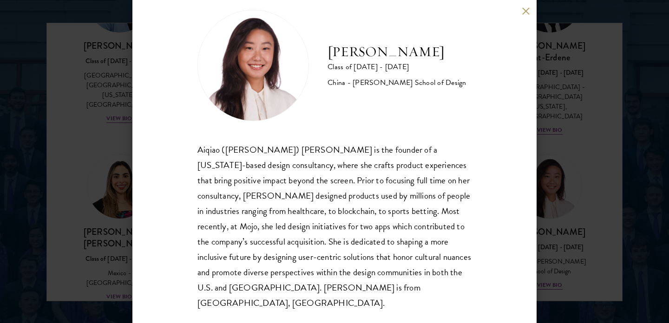
click at [452, 241] on div "Aiqiao ([PERSON_NAME]) [PERSON_NAME] is the founder of a [US_STATE]-based desig…" at bounding box center [335, 226] width 274 height 169
click at [524, 11] on button at bounding box center [526, 11] width 8 height 8
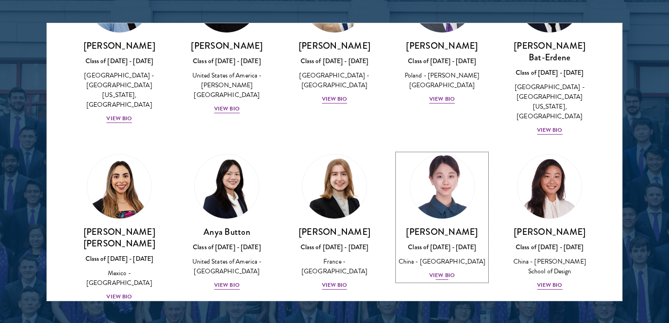
click at [444, 271] on div "View Bio" at bounding box center [442, 275] width 26 height 9
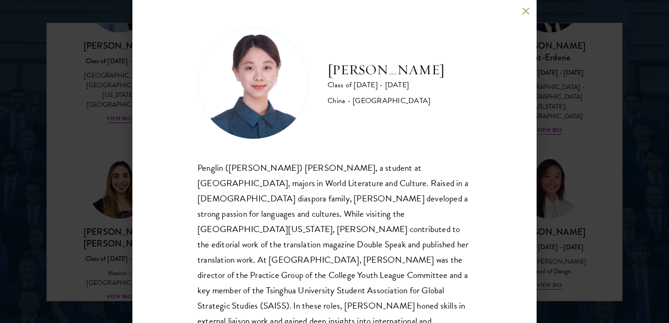
scroll to position [18, 0]
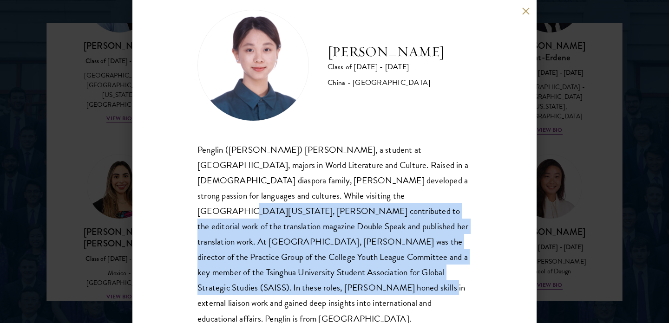
drag, startPoint x: 297, startPoint y: 194, endPoint x: 387, endPoint y: 270, distance: 117.8
click at [387, 270] on div "Penglin ([PERSON_NAME]) [PERSON_NAME], a student at [GEOGRAPHIC_DATA], majors i…" at bounding box center [335, 234] width 274 height 184
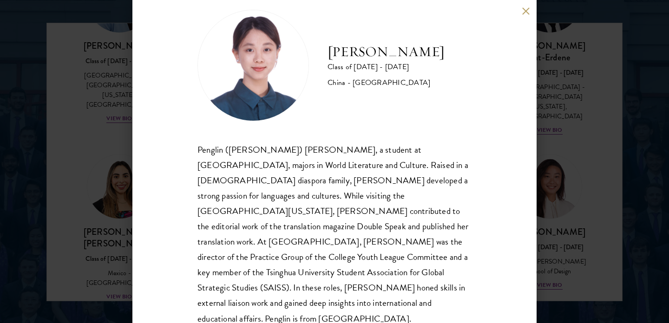
click at [432, 275] on div "Penglin ([PERSON_NAME]) [PERSON_NAME], a student at [GEOGRAPHIC_DATA], majors i…" at bounding box center [335, 234] width 274 height 184
click at [525, 9] on button at bounding box center [526, 11] width 8 height 8
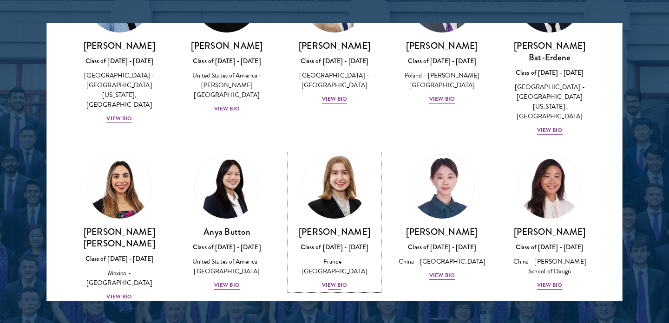
click at [328, 281] on div "View Bio" at bounding box center [335, 285] width 26 height 9
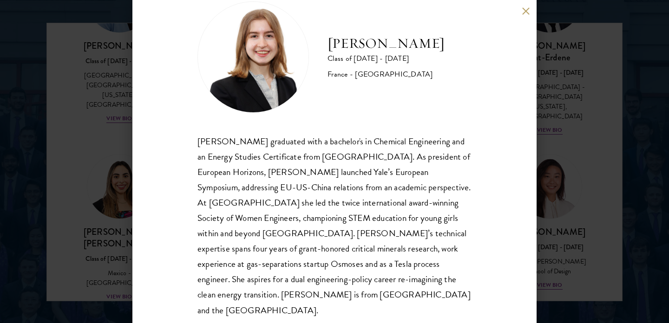
scroll to position [33, 0]
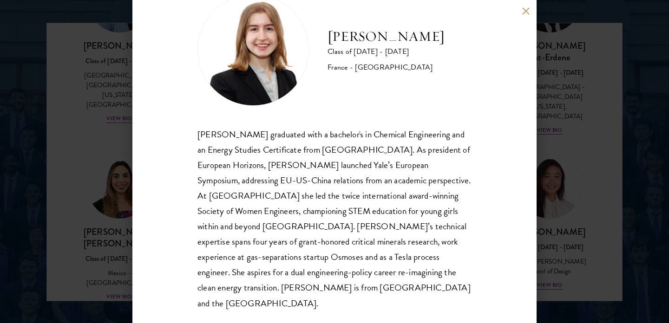
click at [524, 12] on button at bounding box center [526, 11] width 8 height 8
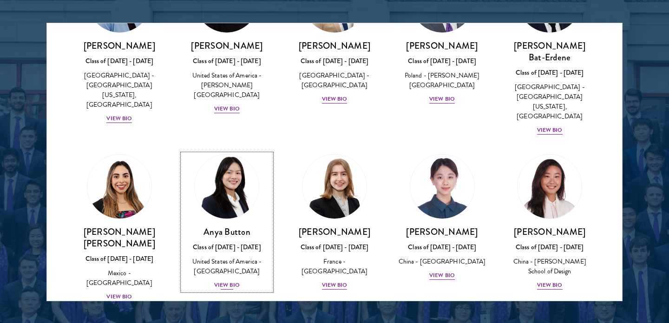
click at [228, 281] on div "View Bio" at bounding box center [227, 285] width 26 height 9
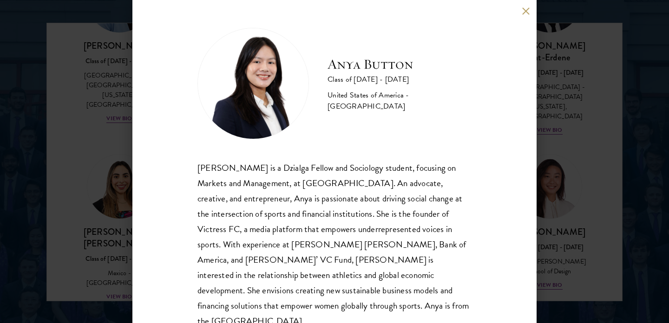
scroll to position [3, 0]
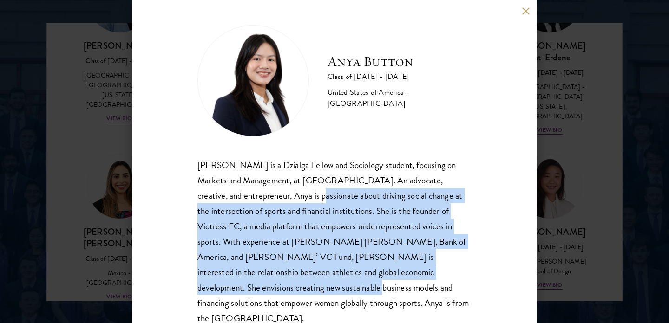
drag, startPoint x: 255, startPoint y: 193, endPoint x: 445, endPoint y: 278, distance: 208.6
click at [445, 278] on div "[PERSON_NAME] is a Dzialga Fellow and Sociology student, focusing on Markets an…" at bounding box center [335, 242] width 274 height 169
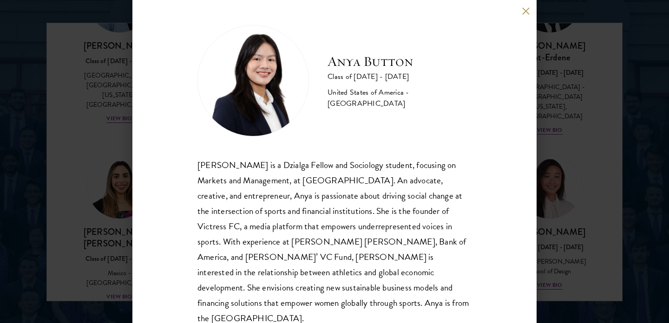
click at [461, 288] on div "[PERSON_NAME] is a Dzialga Fellow and Sociology student, focusing on Markets an…" at bounding box center [335, 242] width 274 height 169
click at [525, 10] on button at bounding box center [526, 11] width 8 height 8
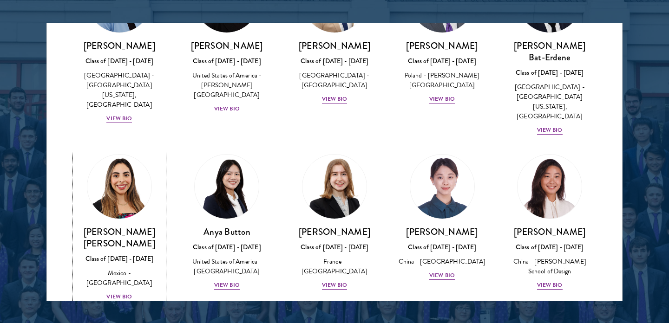
click at [124, 293] on div "View Bio" at bounding box center [119, 297] width 26 height 9
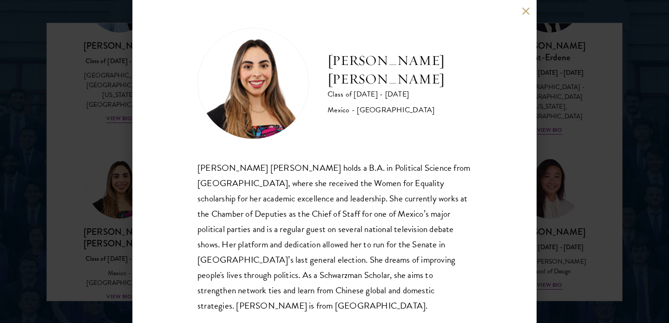
click at [114, 167] on div "[PERSON_NAME] [PERSON_NAME] Class of [DATE] - [DATE] [GEOGRAPHIC_DATA] - [GEOGR…" at bounding box center [334, 161] width 669 height 323
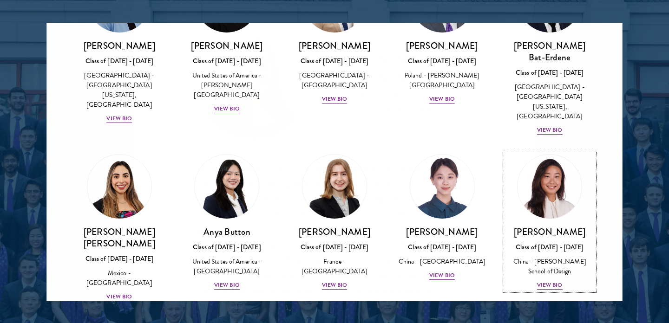
scroll to position [568, 0]
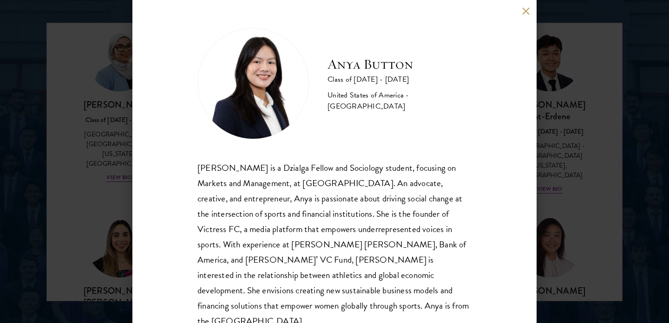
click at [526, 12] on button at bounding box center [526, 11] width 8 height 8
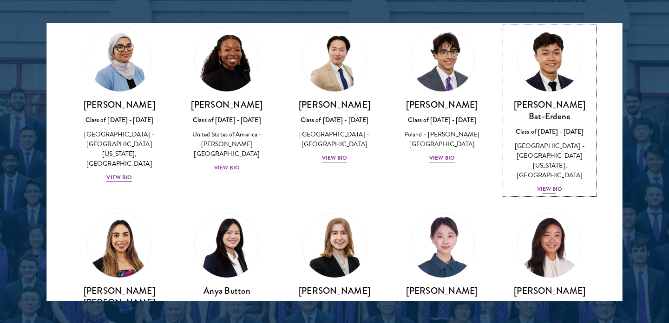
click at [551, 185] on div "View Bio" at bounding box center [550, 189] width 26 height 9
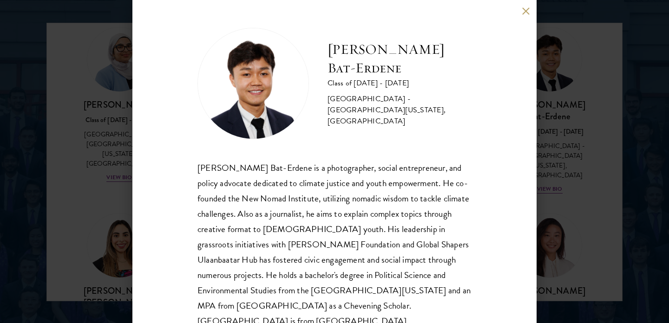
click at [553, 165] on div "[PERSON_NAME] Bat-Erdene Class of [DATE] - [DATE] [GEOGRAPHIC_DATA] - [GEOGRAPH…" at bounding box center [334, 161] width 669 height 323
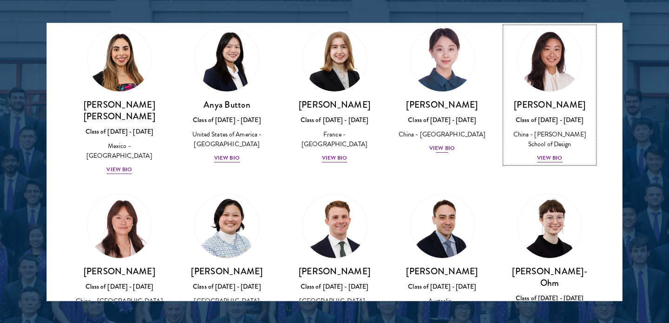
scroll to position [755, 0]
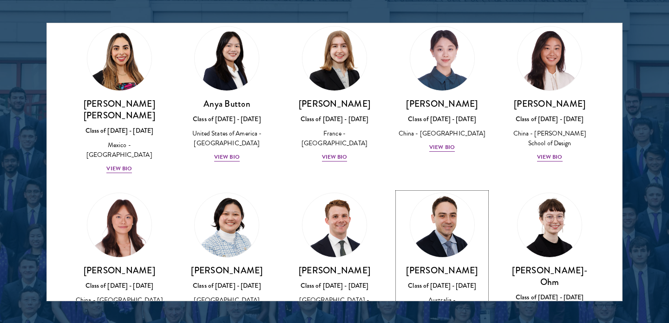
click at [444, 320] on div "View Bio" at bounding box center [442, 324] width 26 height 9
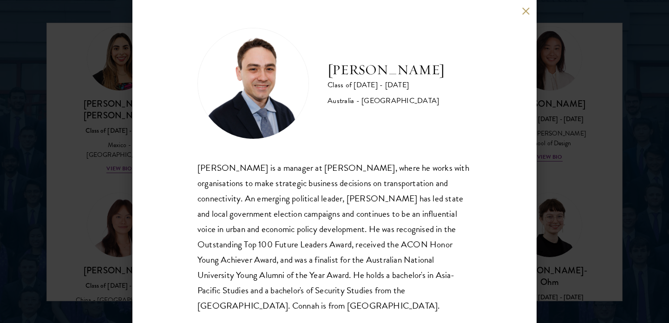
scroll to position [18, 0]
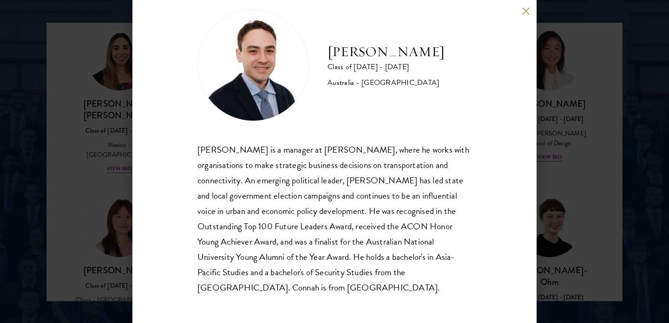
click at [555, 202] on div "[PERSON_NAME] Class of [DATE] - [DATE] [GEOGRAPHIC_DATA] - [GEOGRAPHIC_DATA] [P…" at bounding box center [334, 161] width 669 height 323
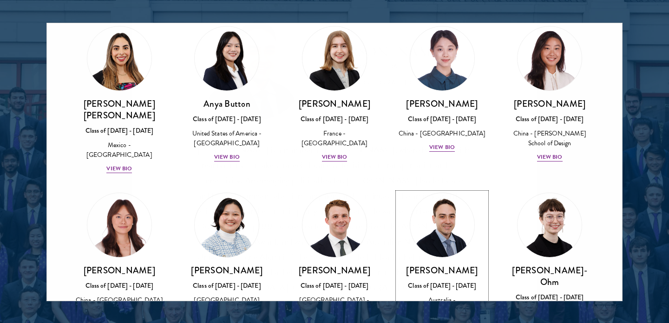
scroll to position [794, 0]
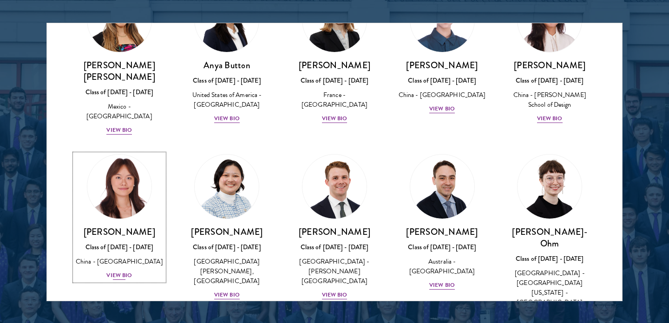
click at [123, 271] on div "View Bio" at bounding box center [119, 275] width 26 height 9
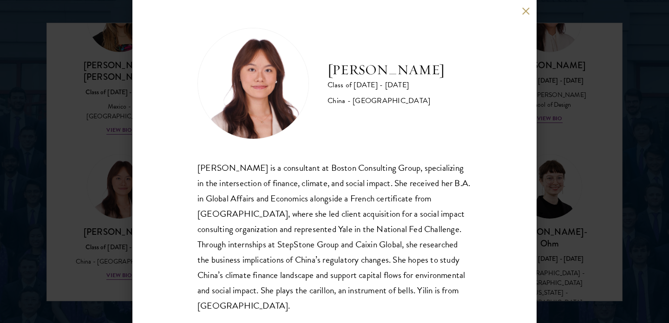
click at [560, 212] on div "[PERSON_NAME] Class of [DATE] - [DATE] [GEOGRAPHIC_DATA] - [GEOGRAPHIC_DATA] [P…" at bounding box center [334, 161] width 669 height 323
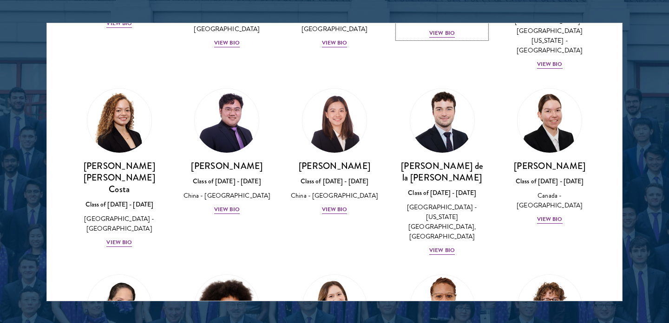
scroll to position [1136, 0]
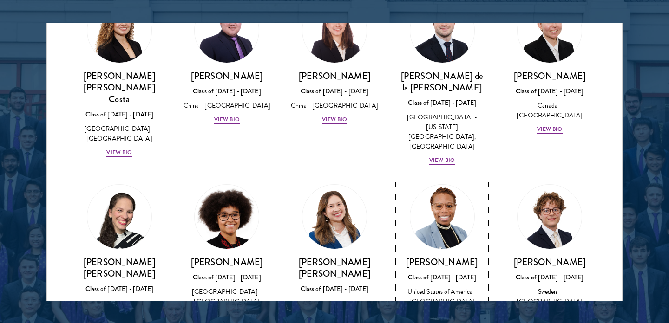
click at [437, 311] on div "View Bio" at bounding box center [442, 315] width 26 height 9
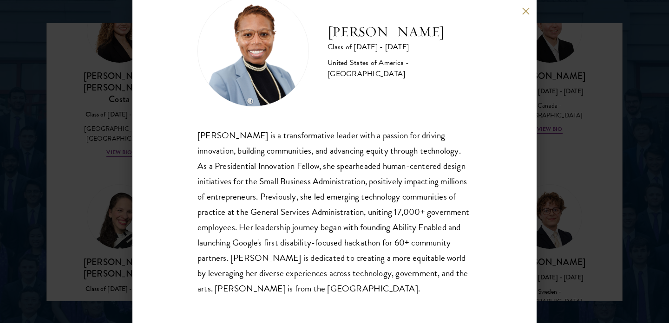
scroll to position [33, 0]
click at [568, 227] on div "[PERSON_NAME] Class of [DATE] - [DATE] [GEOGRAPHIC_DATA] - [GEOGRAPHIC_DATA] [P…" at bounding box center [334, 161] width 669 height 323
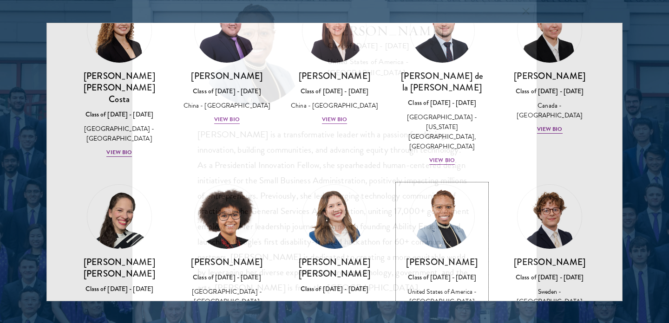
scroll to position [1116, 0]
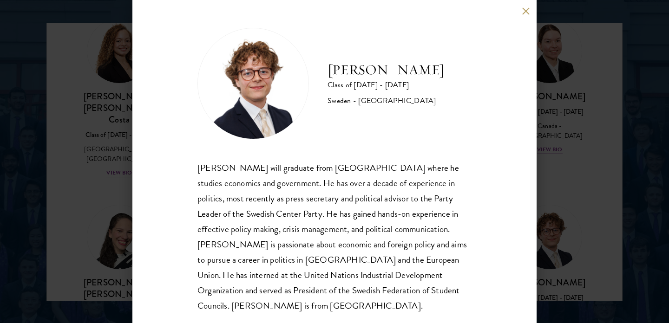
scroll to position [3, 0]
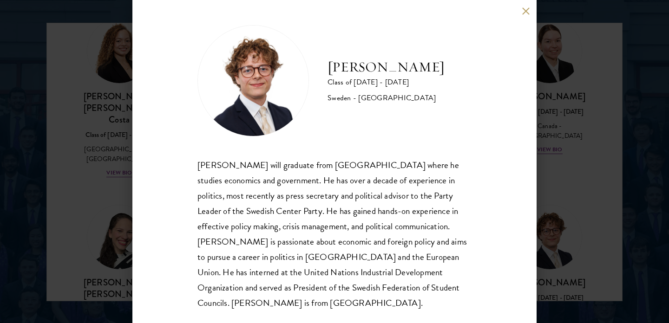
click at [570, 232] on div "[PERSON_NAME] Class of [DATE] - [DATE] [GEOGRAPHIC_DATA] - [GEOGRAPHIC_DATA] [P…" at bounding box center [334, 161] width 669 height 323
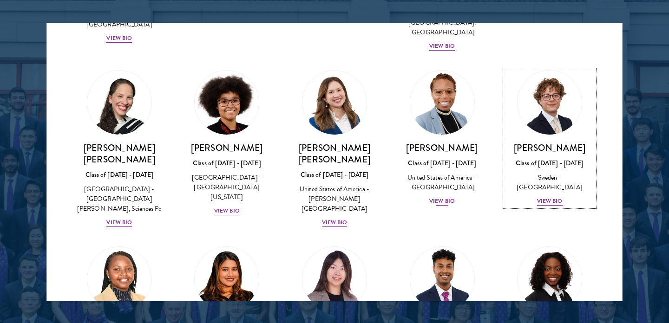
scroll to position [1250, 0]
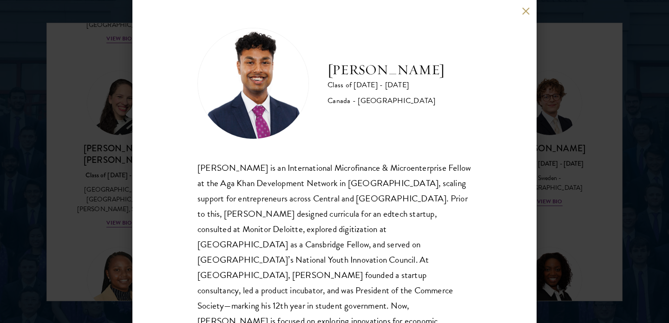
scroll to position [18, 0]
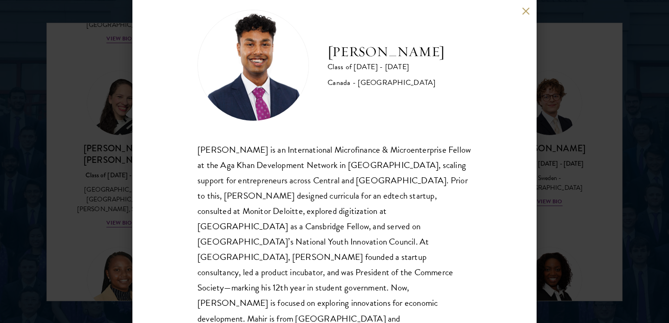
drag, startPoint x: 562, startPoint y: 226, endPoint x: 530, endPoint y: 221, distance: 32.5
click at [562, 226] on div "[PERSON_NAME] Class of [DATE] - [DATE] [GEOGRAPHIC_DATA] - [GEOGRAPHIC_DATA] [P…" at bounding box center [334, 161] width 669 height 323
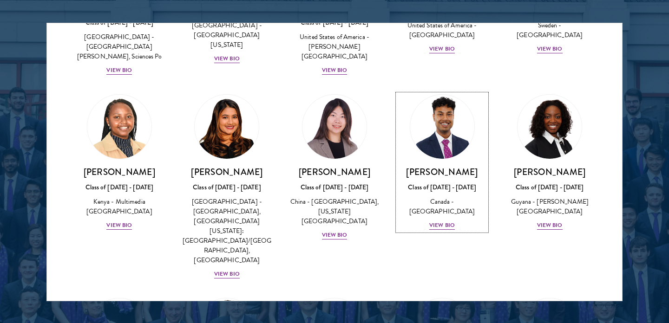
scroll to position [1394, 0]
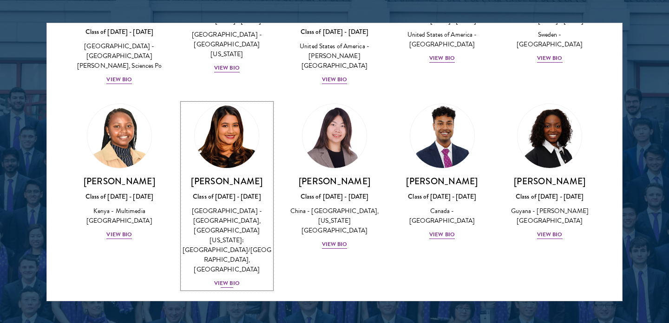
click at [230, 279] on div "View Bio" at bounding box center [227, 283] width 26 height 9
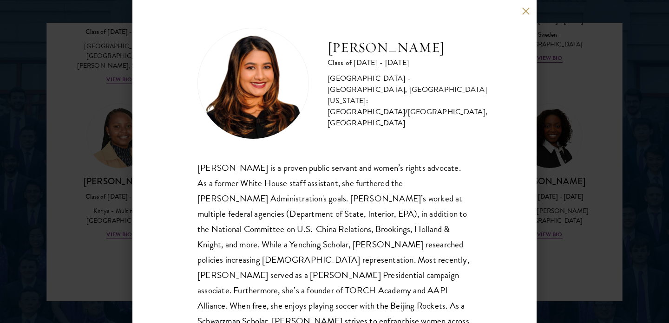
scroll to position [33, 0]
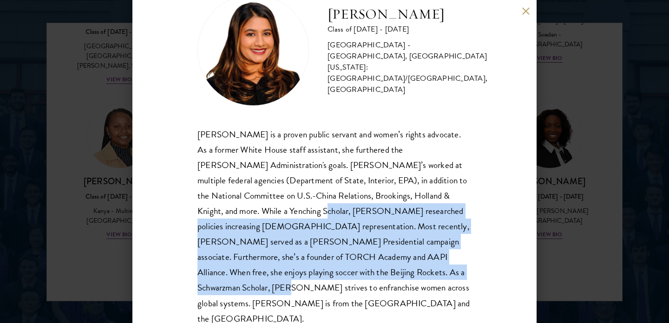
drag, startPoint x: 282, startPoint y: 205, endPoint x: 402, endPoint y: 279, distance: 141.6
click at [402, 279] on div "[PERSON_NAME] is a proven public servant and women’s rights advocate. As a form…" at bounding box center [335, 227] width 274 height 200
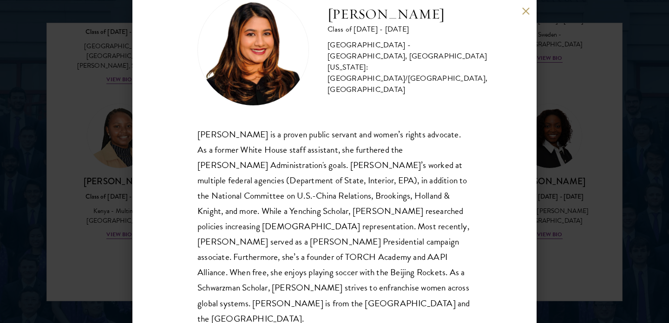
click at [588, 228] on div "[PERSON_NAME] Class of [DATE] - [DATE] [GEOGRAPHIC_DATA] - [GEOGRAPHIC_DATA], […" at bounding box center [334, 161] width 669 height 323
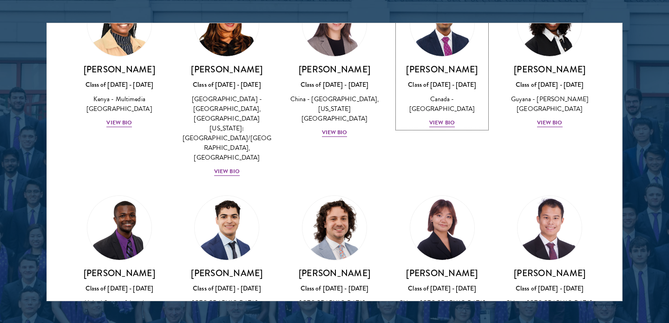
scroll to position [1515, 0]
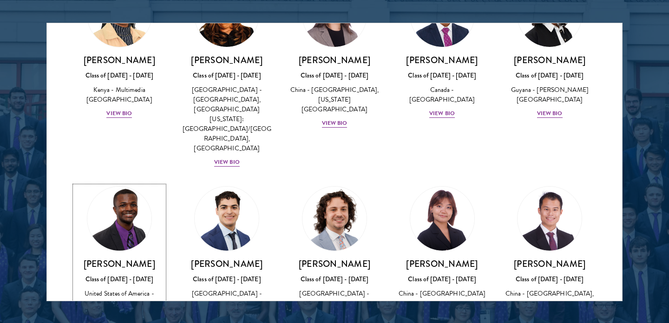
click at [121, 323] on div "View Bio" at bounding box center [119, 327] width 26 height 9
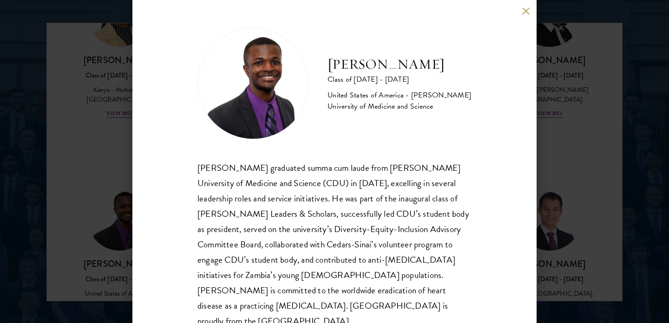
scroll to position [18, 0]
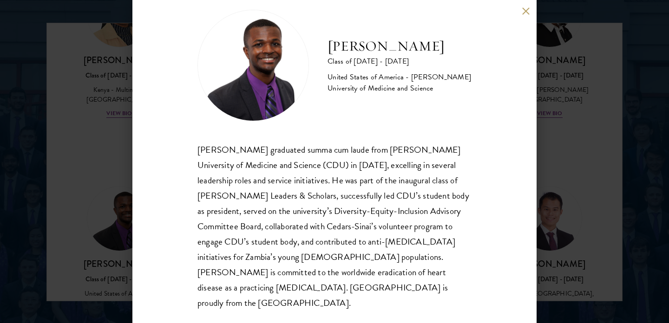
click at [86, 191] on div "[PERSON_NAME] Class of [DATE] - [DATE] [GEOGRAPHIC_DATA] - [PERSON_NAME] Univer…" at bounding box center [334, 161] width 669 height 323
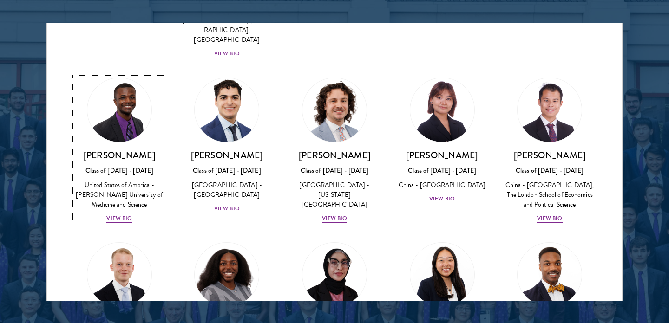
scroll to position [1639, 0]
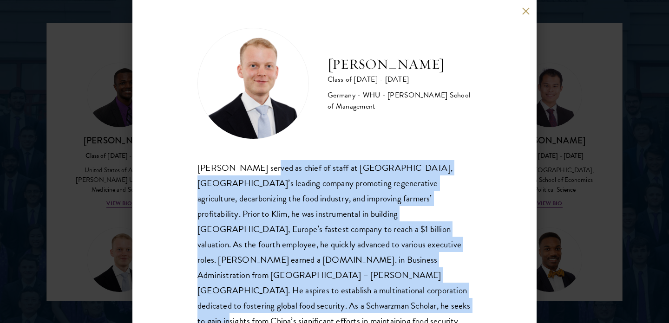
drag, startPoint x: 263, startPoint y: 169, endPoint x: 445, endPoint y: 287, distance: 216.7
click at [445, 287] on div "[PERSON_NAME] served as chief of staff at [GEOGRAPHIC_DATA], [GEOGRAPHIC_DATA]’…" at bounding box center [335, 252] width 274 height 184
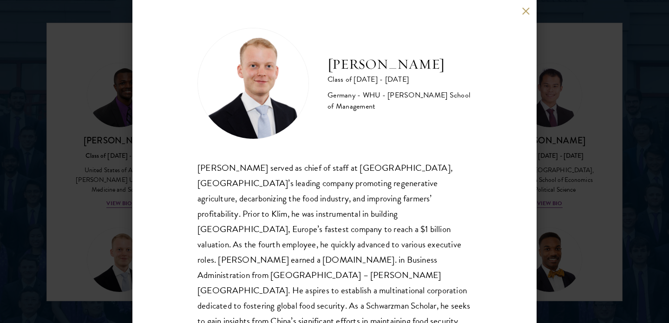
click at [466, 289] on div "[PERSON_NAME] served as chief of staff at [GEOGRAPHIC_DATA], [GEOGRAPHIC_DATA]’…" at bounding box center [335, 252] width 274 height 184
click at [594, 256] on div "[PERSON_NAME] Class of [DATE] - [DATE] [GEOGRAPHIC_DATA] - [GEOGRAPHIC_DATA] - …" at bounding box center [334, 161] width 669 height 323
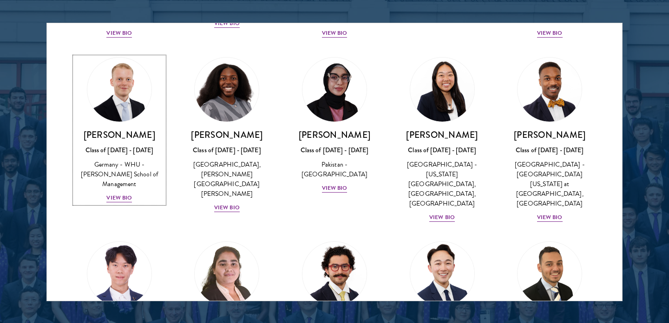
scroll to position [1826, 0]
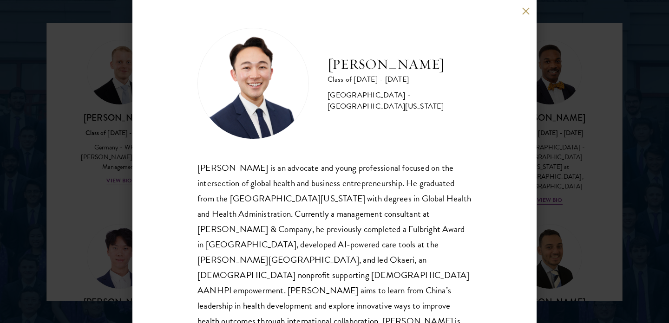
scroll to position [18, 0]
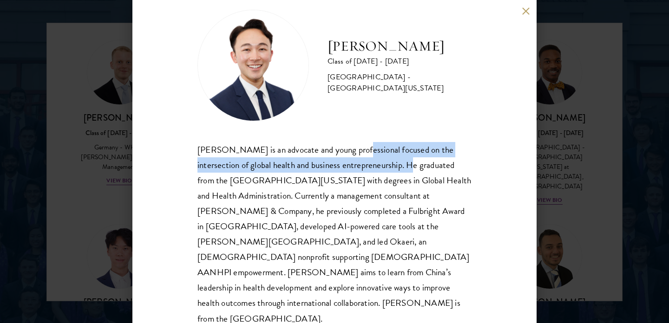
drag, startPoint x: 352, startPoint y: 151, endPoint x: 404, endPoint y: 168, distance: 54.8
click at [404, 168] on div "[PERSON_NAME] is an advocate and young professional focused on the intersection…" at bounding box center [335, 234] width 274 height 184
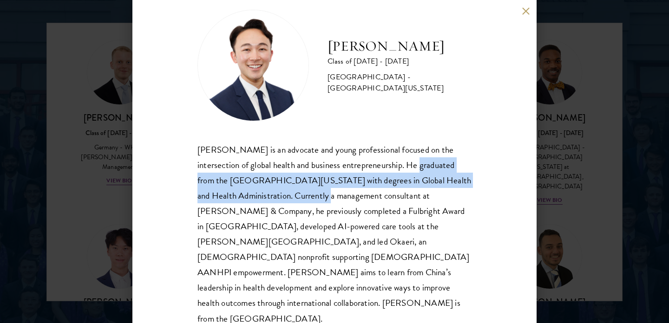
drag, startPoint x: 408, startPoint y: 167, endPoint x: 287, endPoint y: 196, distance: 124.6
click at [287, 196] on div "[PERSON_NAME] is an advocate and young professional focused on the intersection…" at bounding box center [335, 234] width 274 height 184
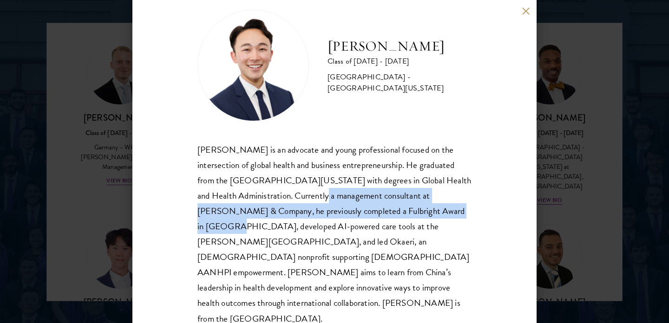
drag, startPoint x: 280, startPoint y: 195, endPoint x: 421, endPoint y: 214, distance: 142.1
click at [421, 214] on div "[PERSON_NAME] is an advocate and young professional focused on the intersection…" at bounding box center [335, 234] width 274 height 184
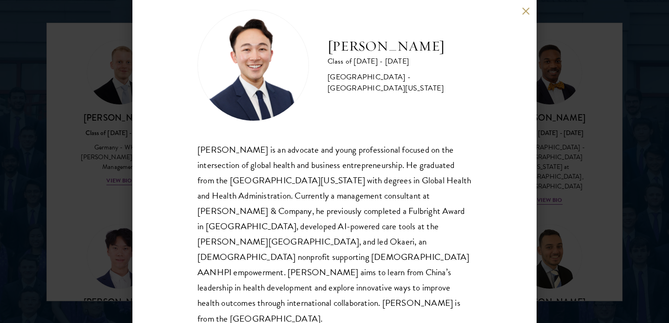
drag, startPoint x: 426, startPoint y: 214, endPoint x: 445, endPoint y: 235, distance: 27.9
click at [445, 235] on div "[PERSON_NAME] is an advocate and young professional focused on the intersection…" at bounding box center [335, 234] width 274 height 184
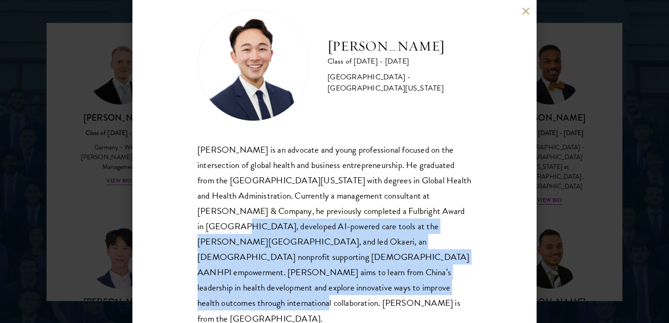
drag, startPoint x: 423, startPoint y: 211, endPoint x: 465, endPoint y: 285, distance: 85.1
click at [465, 285] on div "[PERSON_NAME] is an advocate and young professional focused on the intersection…" at bounding box center [335, 234] width 274 height 184
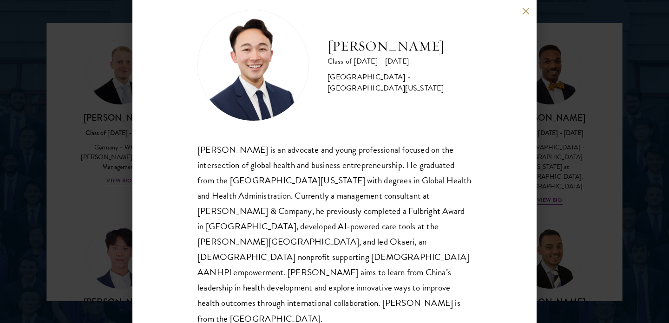
click at [490, 284] on div "[PERSON_NAME] Class of [DATE] - [DATE] [GEOGRAPHIC_DATA] - [GEOGRAPHIC_DATA][US…" at bounding box center [334, 161] width 404 height 323
click at [570, 257] on div "[PERSON_NAME] Class of [DATE] - [DATE] [GEOGRAPHIC_DATA] - [GEOGRAPHIC_DATA][US…" at bounding box center [334, 161] width 669 height 323
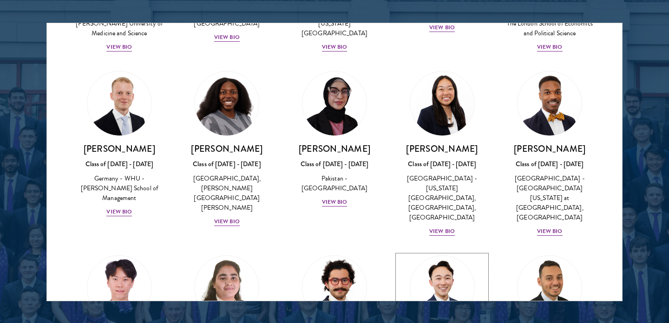
scroll to position [1795, 0]
click at [647, 154] on div at bounding box center [334, 66] width 669 height 566
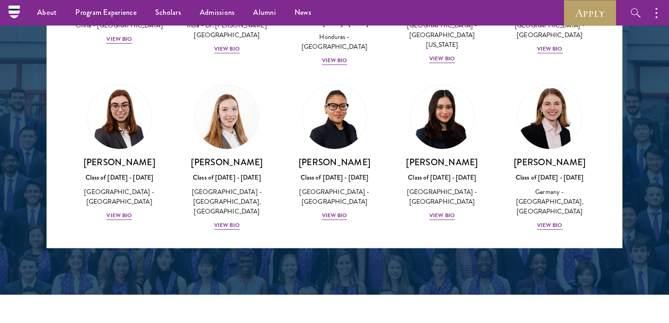
scroll to position [1264, 0]
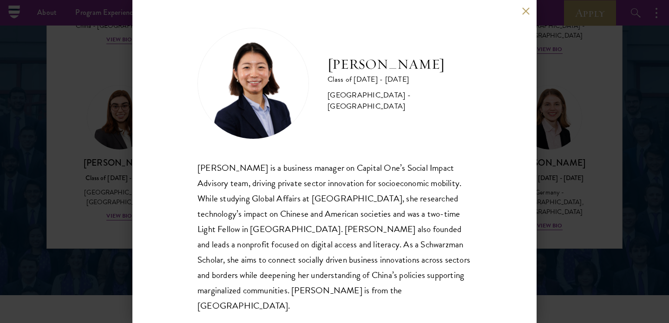
click at [522, 14] on button at bounding box center [526, 11] width 8 height 8
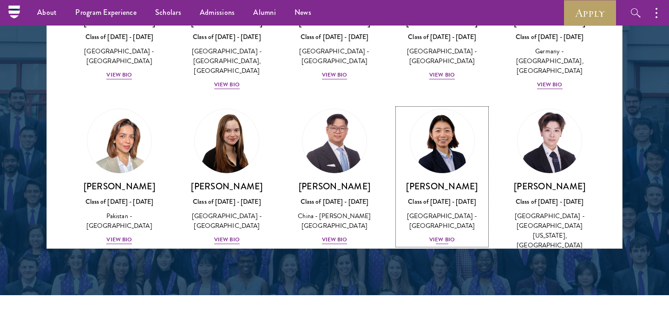
scroll to position [2228, 0]
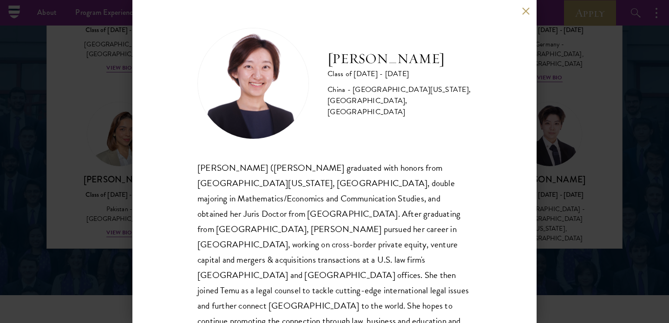
scroll to position [18, 0]
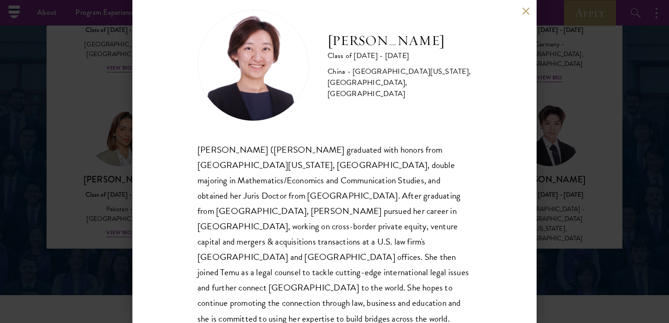
click at [544, 203] on div "[PERSON_NAME] Class of [DATE] - [DATE] [GEOGRAPHIC_DATA] - [GEOGRAPHIC_DATA][US…" at bounding box center [334, 161] width 669 height 323
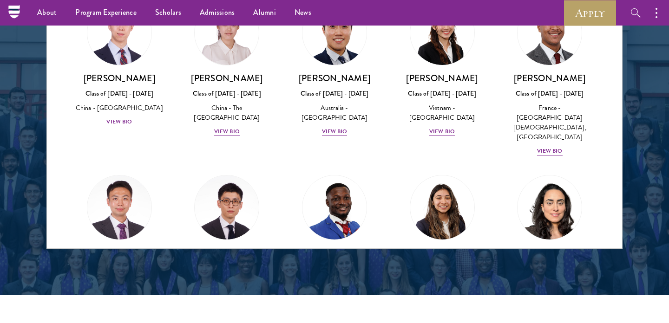
scroll to position [2716, 0]
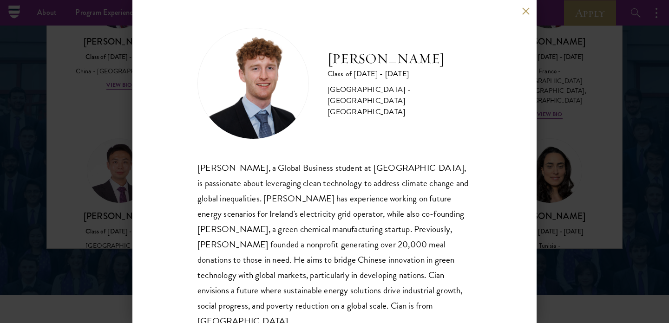
scroll to position [18, 0]
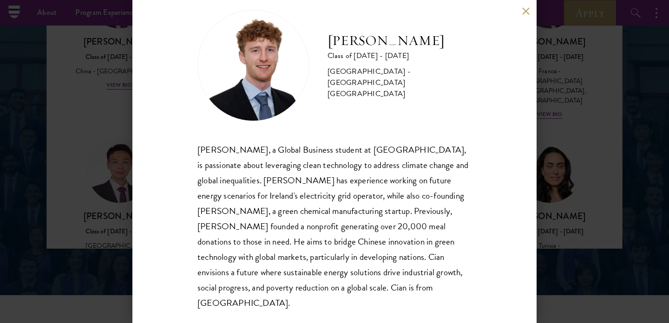
click at [111, 224] on div "[PERSON_NAME] Class of [DATE] - [DATE] [GEOGRAPHIC_DATA] - [GEOGRAPHIC_DATA] [G…" at bounding box center [334, 161] width 669 height 323
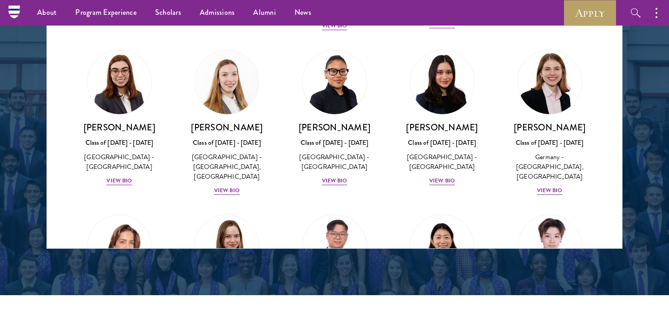
scroll to position [2741, 0]
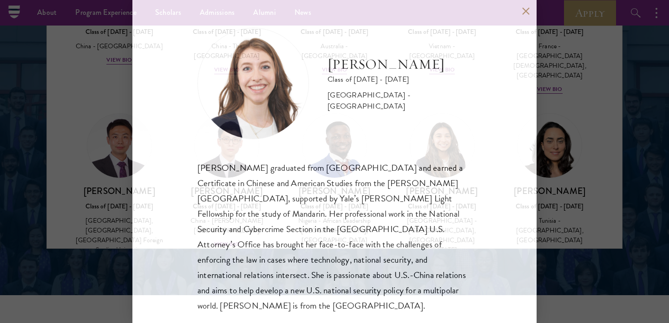
click at [337, 176] on div "[PERSON_NAME] graduated from [GEOGRAPHIC_DATA] and earned a Certificate in Chin…" at bounding box center [335, 236] width 274 height 153
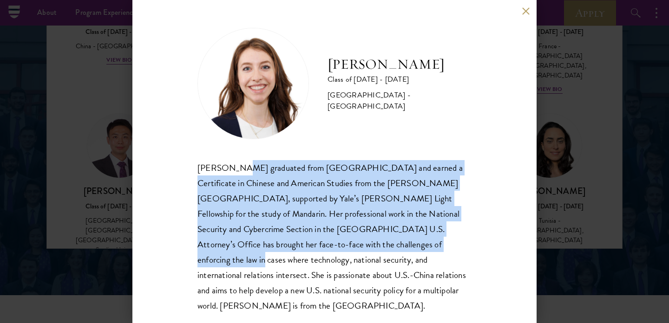
drag, startPoint x: 236, startPoint y: 173, endPoint x: 407, endPoint y: 251, distance: 188.6
click at [407, 251] on div "[PERSON_NAME] graduated from [GEOGRAPHIC_DATA] and earned a Certificate in Chin…" at bounding box center [335, 236] width 274 height 153
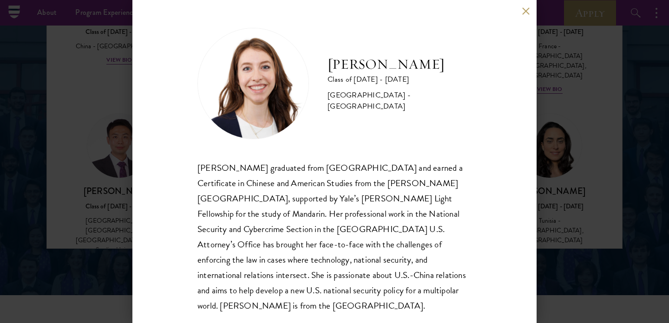
click at [414, 273] on div "[PERSON_NAME] graduated from [GEOGRAPHIC_DATA] and earned a Certificate in Chin…" at bounding box center [335, 236] width 274 height 153
click at [35, 212] on div "[PERSON_NAME] Class of [DATE] - [DATE] [GEOGRAPHIC_DATA] - [GEOGRAPHIC_DATA] [P…" at bounding box center [334, 161] width 669 height 323
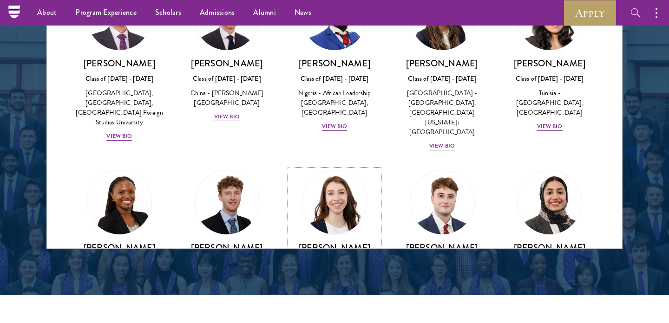
scroll to position [2870, 0]
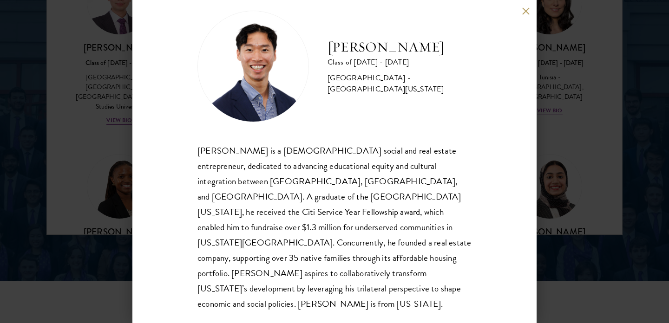
scroll to position [18, 0]
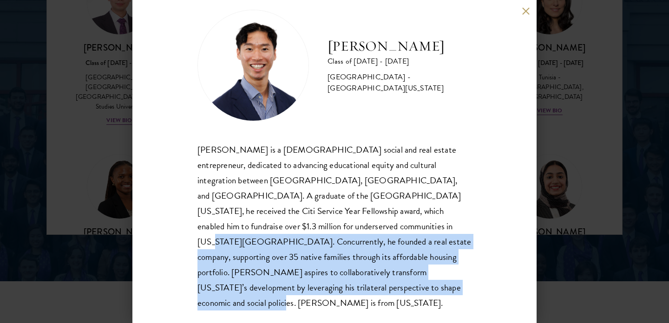
drag, startPoint x: 253, startPoint y: 224, endPoint x: 456, endPoint y: 289, distance: 213.4
click at [456, 289] on div "[PERSON_NAME] is a [DEMOGRAPHIC_DATA] social and real estate entrepreneur, dedi…" at bounding box center [335, 226] width 274 height 169
click at [456, 287] on div "[PERSON_NAME] is a [DEMOGRAPHIC_DATA] social and real estate entrepreneur, dedi…" at bounding box center [335, 226] width 274 height 169
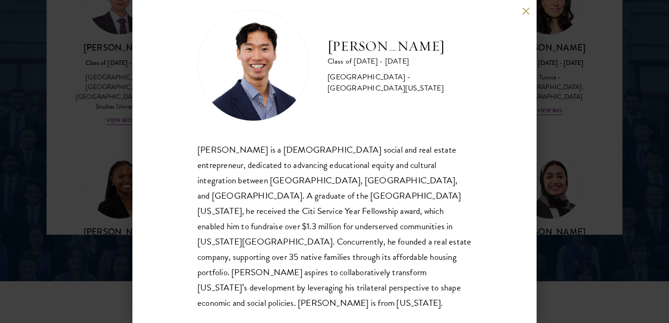
click at [92, 194] on div "[PERSON_NAME] Class of [DATE] - [DATE] [GEOGRAPHIC_DATA] - [GEOGRAPHIC_DATA][US…" at bounding box center [334, 161] width 669 height 323
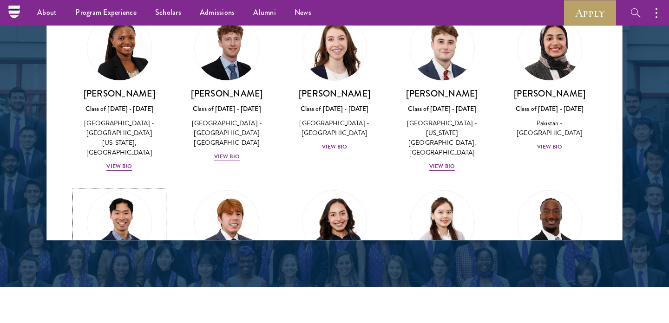
scroll to position [3025, 0]
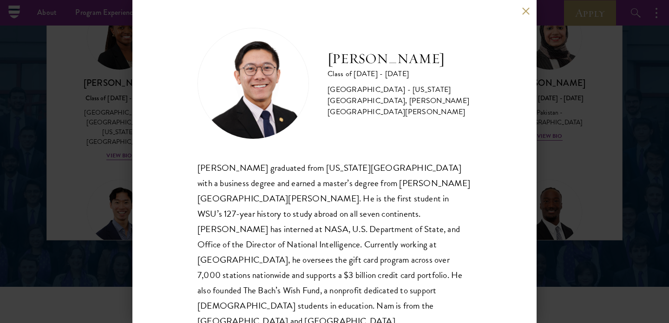
click at [416, 155] on div "[PERSON_NAME] Class of [DATE] - [DATE] [GEOGRAPHIC_DATA] - [US_STATE][GEOGRAPHI…" at bounding box center [335, 179] width 274 height 302
click at [117, 190] on div "[PERSON_NAME] Class of [DATE] - [DATE] [GEOGRAPHIC_DATA] - [US_STATE][GEOGRAPHI…" at bounding box center [334, 161] width 669 height 323
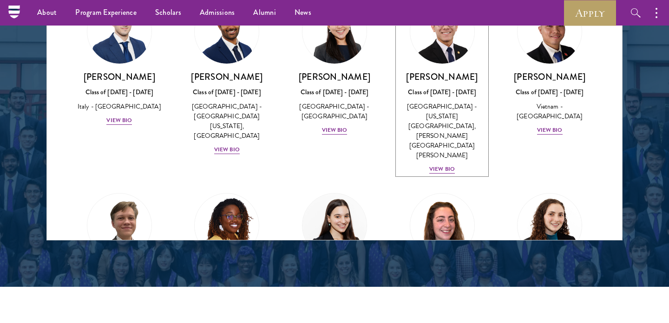
scroll to position [3371, 0]
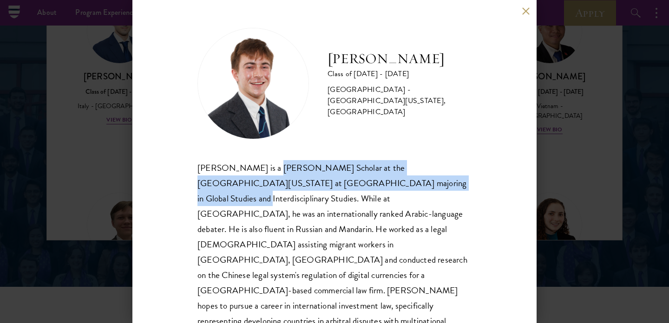
drag, startPoint x: 260, startPoint y: 168, endPoint x: 374, endPoint y: 184, distance: 114.6
click at [374, 184] on div "[PERSON_NAME] is a [PERSON_NAME] Scholar at the [GEOGRAPHIC_DATA][US_STATE] at …" at bounding box center [335, 252] width 274 height 184
drag, startPoint x: 261, startPoint y: 168, endPoint x: 374, endPoint y: 186, distance: 114.4
click at [374, 186] on div "[PERSON_NAME] is a [PERSON_NAME] Scholar at the [GEOGRAPHIC_DATA][US_STATE] at …" at bounding box center [335, 252] width 274 height 184
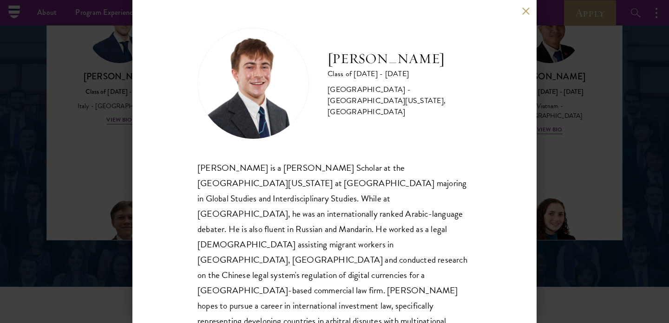
click at [357, 185] on div "[PERSON_NAME] is a [PERSON_NAME] Scholar at the [GEOGRAPHIC_DATA][US_STATE] at …" at bounding box center [335, 252] width 274 height 184
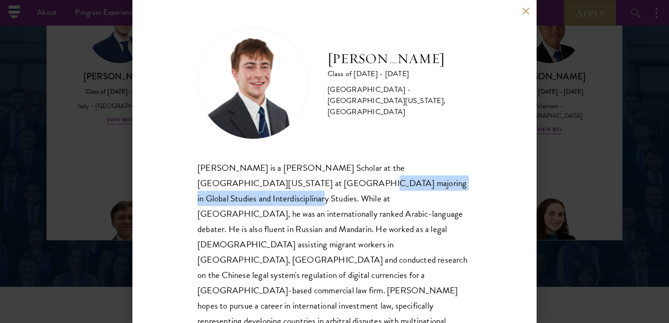
drag, startPoint x: 243, startPoint y: 179, endPoint x: 428, endPoint y: 183, distance: 185.9
click at [428, 183] on div "[PERSON_NAME] is a [PERSON_NAME] Scholar at the [GEOGRAPHIC_DATA][US_STATE] at …" at bounding box center [335, 252] width 274 height 184
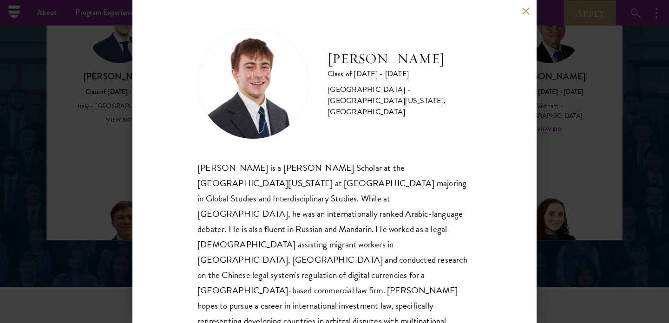
click at [445, 182] on div "[PERSON_NAME] is a [PERSON_NAME] Scholar at the [GEOGRAPHIC_DATA][US_STATE] at …" at bounding box center [335, 252] width 274 height 184
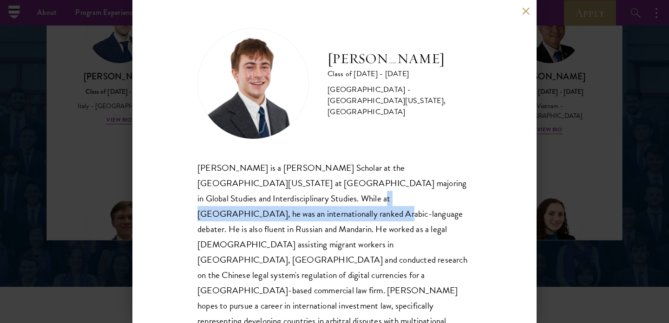
drag, startPoint x: 224, startPoint y: 201, endPoint x: 422, endPoint y: 203, distance: 198.4
click at [423, 203] on div "[PERSON_NAME] is a [PERSON_NAME] Scholar at the [GEOGRAPHIC_DATA][US_STATE] at …" at bounding box center [335, 252] width 274 height 184
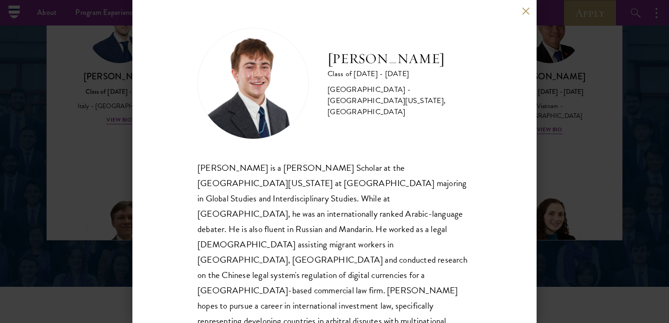
click at [436, 202] on div "[PERSON_NAME] is a [PERSON_NAME] Scholar at the [GEOGRAPHIC_DATA][US_STATE] at …" at bounding box center [335, 252] width 274 height 184
drag, startPoint x: 436, startPoint y: 202, endPoint x: 283, endPoint y: 216, distance: 153.1
click at [283, 216] on div "[PERSON_NAME] is a [PERSON_NAME] Scholar at the [GEOGRAPHIC_DATA][US_STATE] at …" at bounding box center [335, 252] width 274 height 184
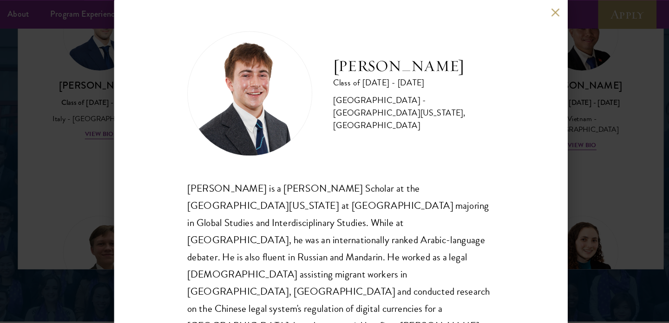
click at [303, 205] on div "[PERSON_NAME] is a [PERSON_NAME] Scholar at the [GEOGRAPHIC_DATA][US_STATE] at …" at bounding box center [335, 252] width 274 height 184
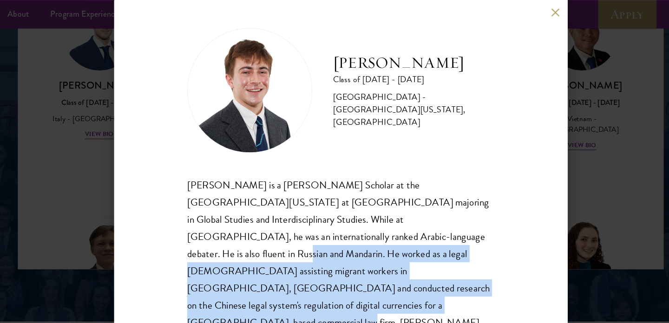
drag, startPoint x: 310, startPoint y: 216, endPoint x: 412, endPoint y: 255, distance: 108.4
click at [412, 255] on div "[PERSON_NAME] is a [PERSON_NAME] Scholar at the [GEOGRAPHIC_DATA][US_STATE] at …" at bounding box center [335, 250] width 274 height 184
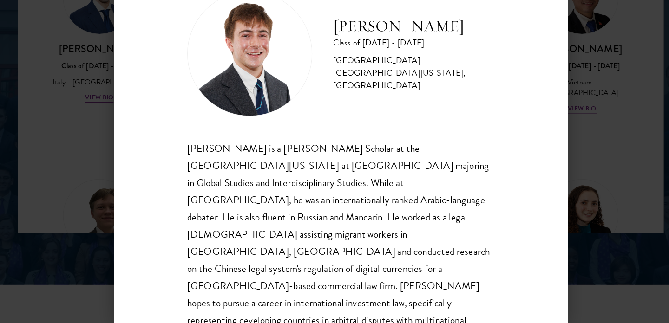
scroll to position [1276, 0]
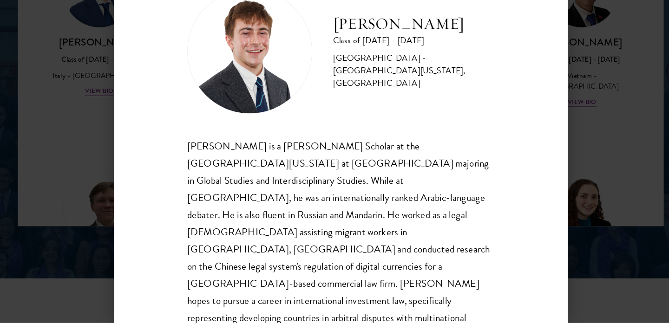
click at [87, 232] on div "[PERSON_NAME] Class of [DATE] - [DATE] [GEOGRAPHIC_DATA] - [GEOGRAPHIC_DATA][US…" at bounding box center [334, 161] width 669 height 323
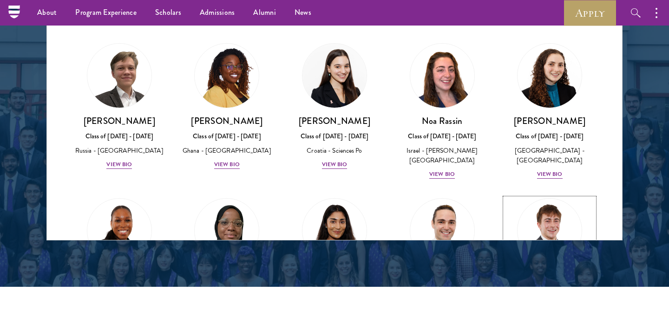
scroll to position [3523, 0]
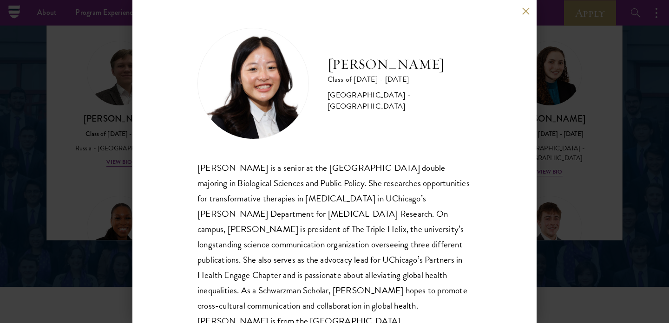
scroll to position [18, 0]
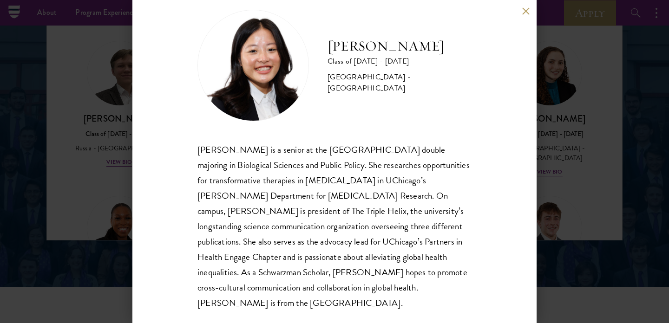
click at [54, 182] on div "[PERSON_NAME] Class of [DATE] - [DATE] [GEOGRAPHIC_DATA] - [GEOGRAPHIC_DATA] [P…" at bounding box center [334, 161] width 669 height 323
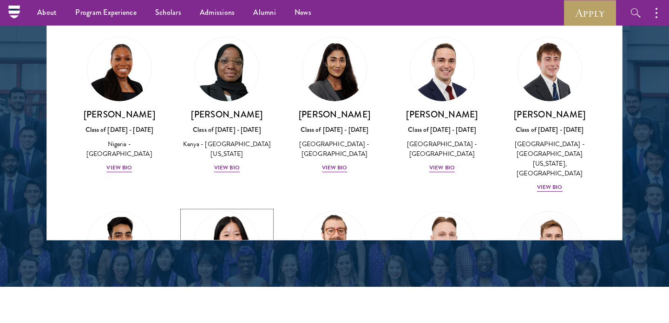
scroll to position [3683, 0]
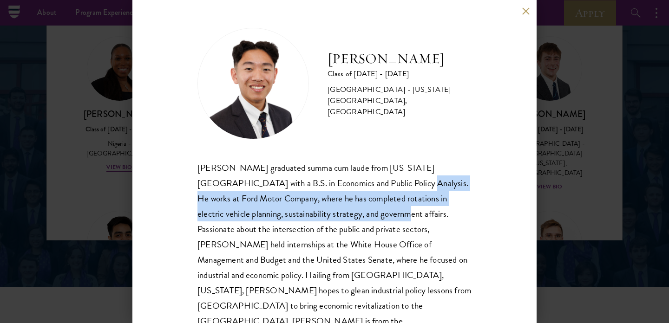
drag, startPoint x: 343, startPoint y: 183, endPoint x: 308, endPoint y: 217, distance: 49.0
click at [308, 217] on div "[PERSON_NAME] graduated summa cum laude from [US_STATE][GEOGRAPHIC_DATA] with a…" at bounding box center [335, 252] width 274 height 184
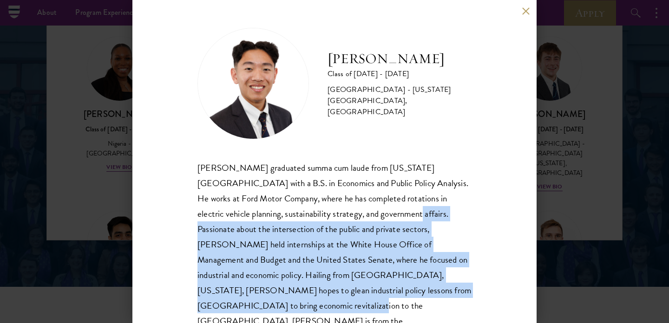
drag, startPoint x: 315, startPoint y: 215, endPoint x: 400, endPoint y: 284, distance: 110.3
click at [400, 284] on div "[PERSON_NAME] graduated summa cum laude from [US_STATE][GEOGRAPHIC_DATA] with a…" at bounding box center [335, 252] width 274 height 184
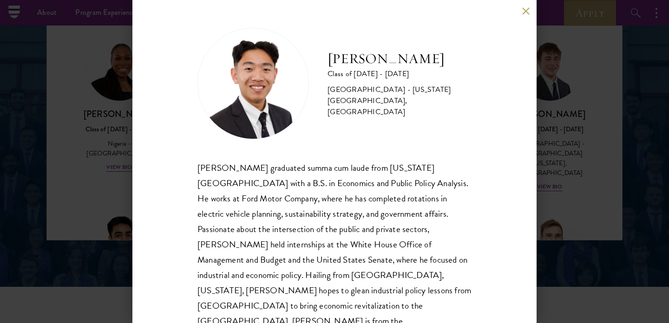
click at [472, 279] on div "[PERSON_NAME] Class of [DATE] - [DATE] [GEOGRAPHIC_DATA] - [US_STATE][GEOGRAPHI…" at bounding box center [334, 161] width 404 height 323
click at [557, 262] on div "[PERSON_NAME] Class of [DATE] - [DATE] [GEOGRAPHIC_DATA] - [US_STATE][GEOGRAPHI…" at bounding box center [334, 161] width 669 height 323
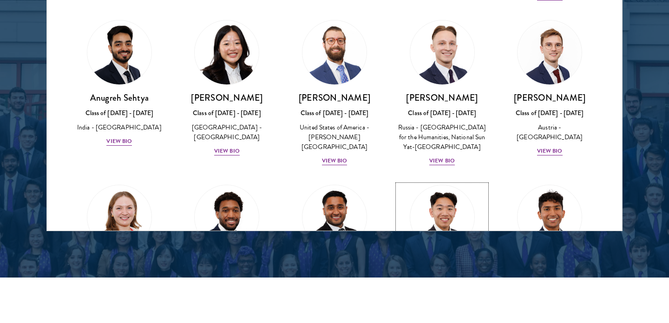
scroll to position [3867, 0]
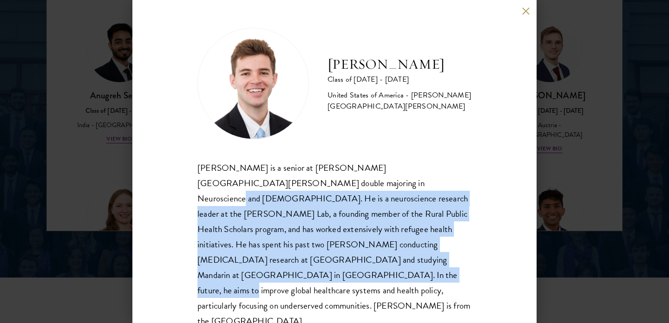
drag, startPoint x: 300, startPoint y: 182, endPoint x: 435, endPoint y: 264, distance: 157.5
click at [435, 264] on div "[PERSON_NAME] is a senior at [PERSON_NAME][GEOGRAPHIC_DATA][PERSON_NAME] double…" at bounding box center [335, 244] width 274 height 169
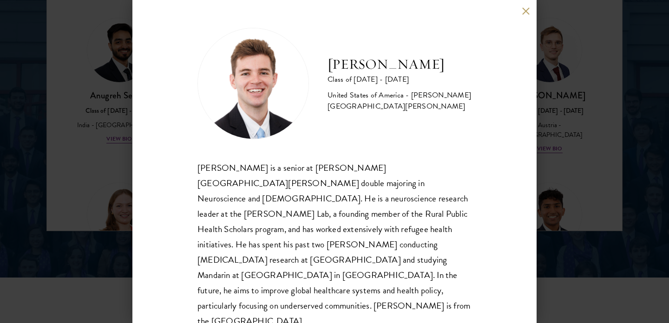
click at [481, 249] on div "[PERSON_NAME] Class of [DATE] - [DATE] [GEOGRAPHIC_DATA] - [PERSON_NAME][GEOGRA…" at bounding box center [334, 161] width 404 height 323
click at [594, 251] on div "[PERSON_NAME] Class of [DATE] - [DATE] [GEOGRAPHIC_DATA] - [PERSON_NAME][GEOGRA…" at bounding box center [334, 161] width 669 height 323
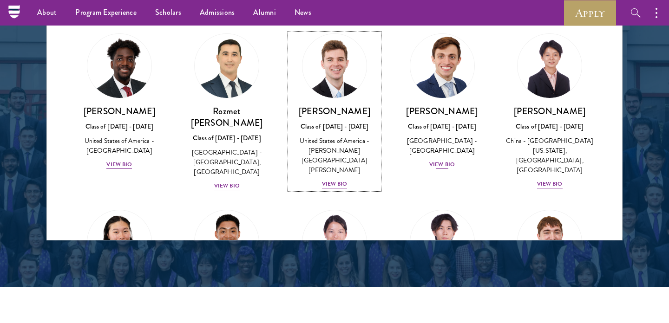
scroll to position [4202, 0]
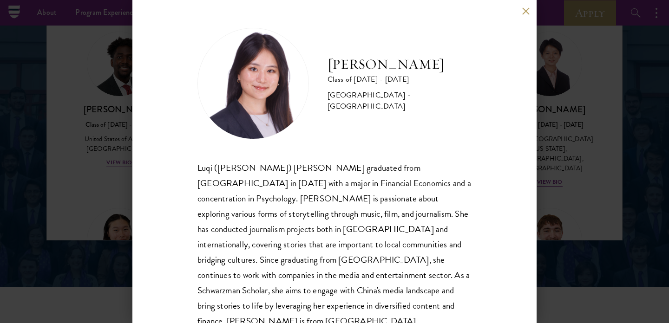
scroll to position [18, 0]
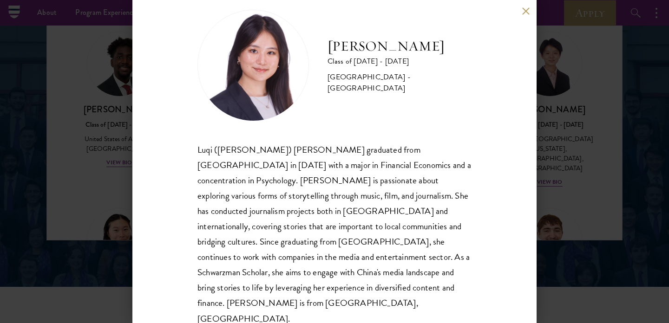
click at [573, 244] on div "[PERSON_NAME] Class of [DATE] - [DATE] [GEOGRAPHIC_DATA] - [GEOGRAPHIC_DATA] Lu…" at bounding box center [334, 161] width 669 height 323
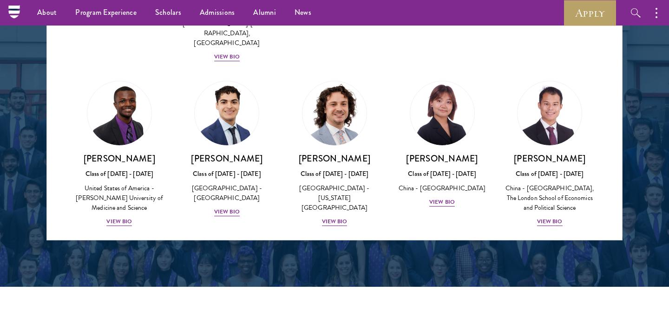
scroll to position [4239, 0]
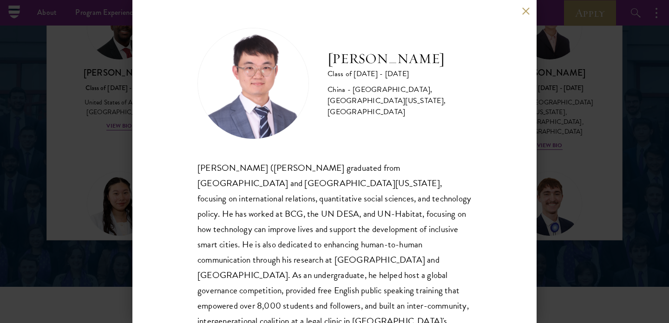
click at [65, 193] on div "[PERSON_NAME] Class of [DATE] - [DATE] [GEOGRAPHIC_DATA] - [GEOGRAPHIC_DATA], […" at bounding box center [334, 161] width 669 height 323
